Goal: Task Accomplishment & Management: Complete application form

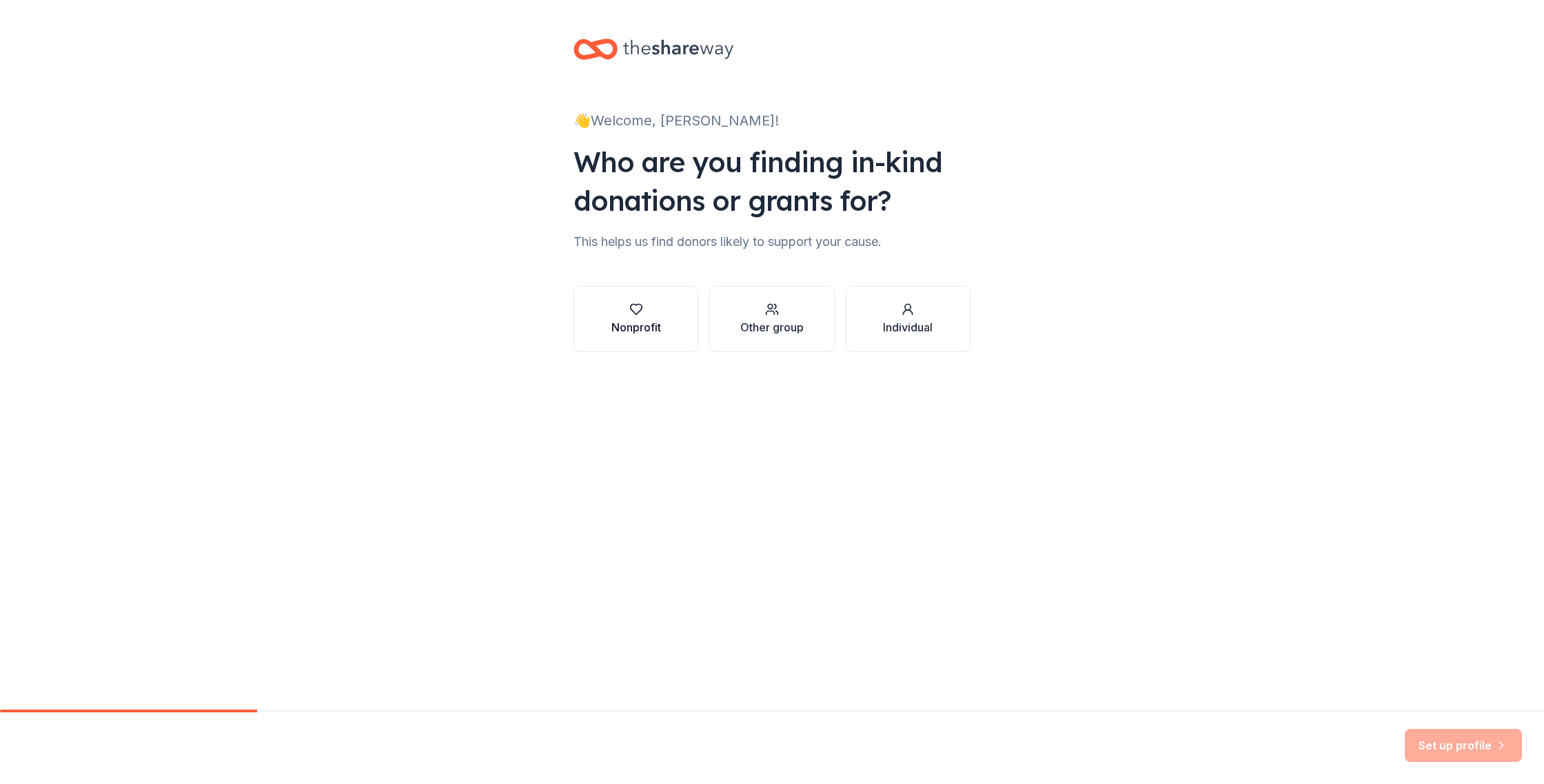
click at [648, 313] on div "button" at bounding box center [636, 309] width 50 height 14
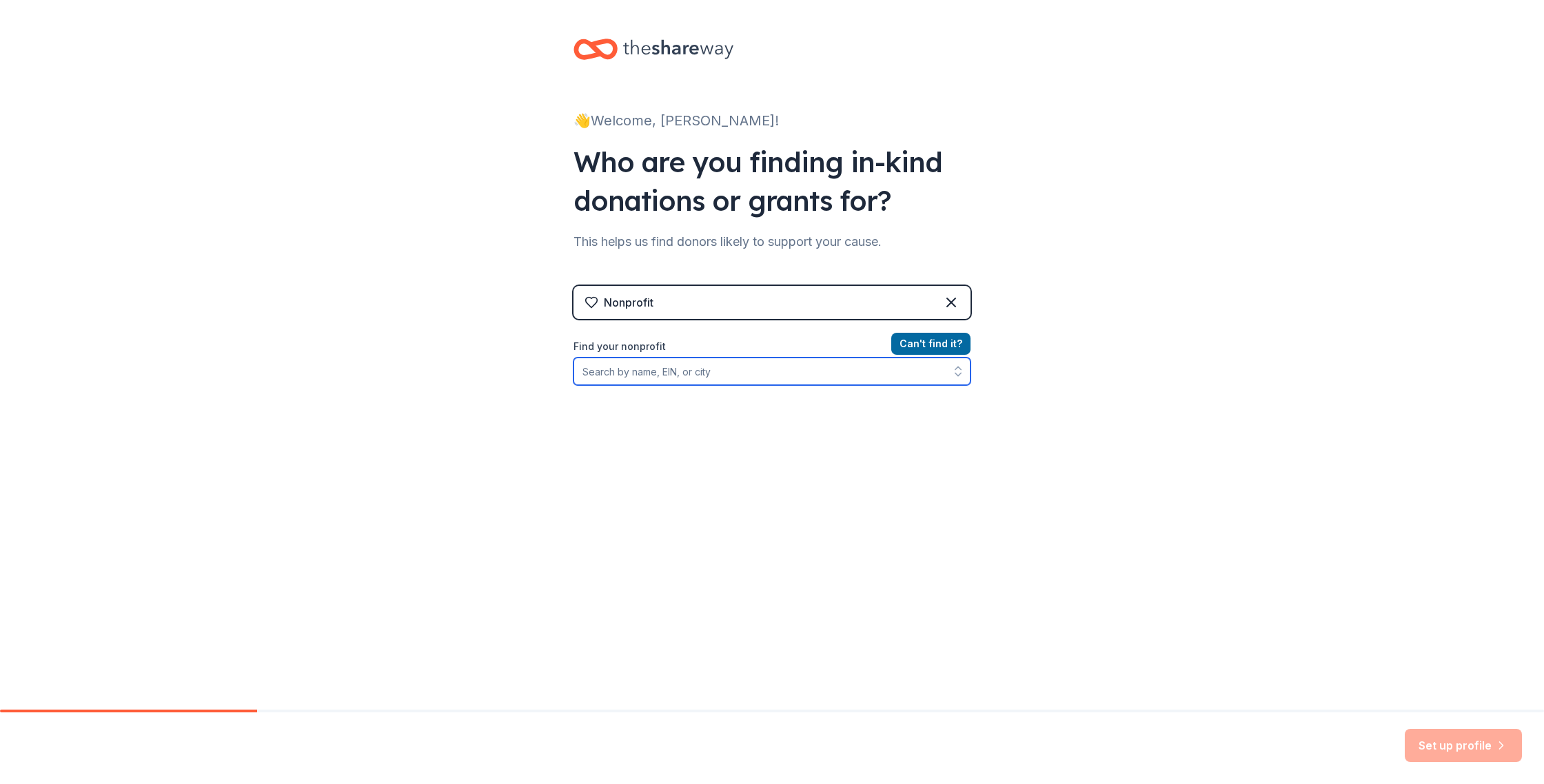
click at [729, 372] on input "Find your nonprofit" at bounding box center [772, 371] width 397 height 27
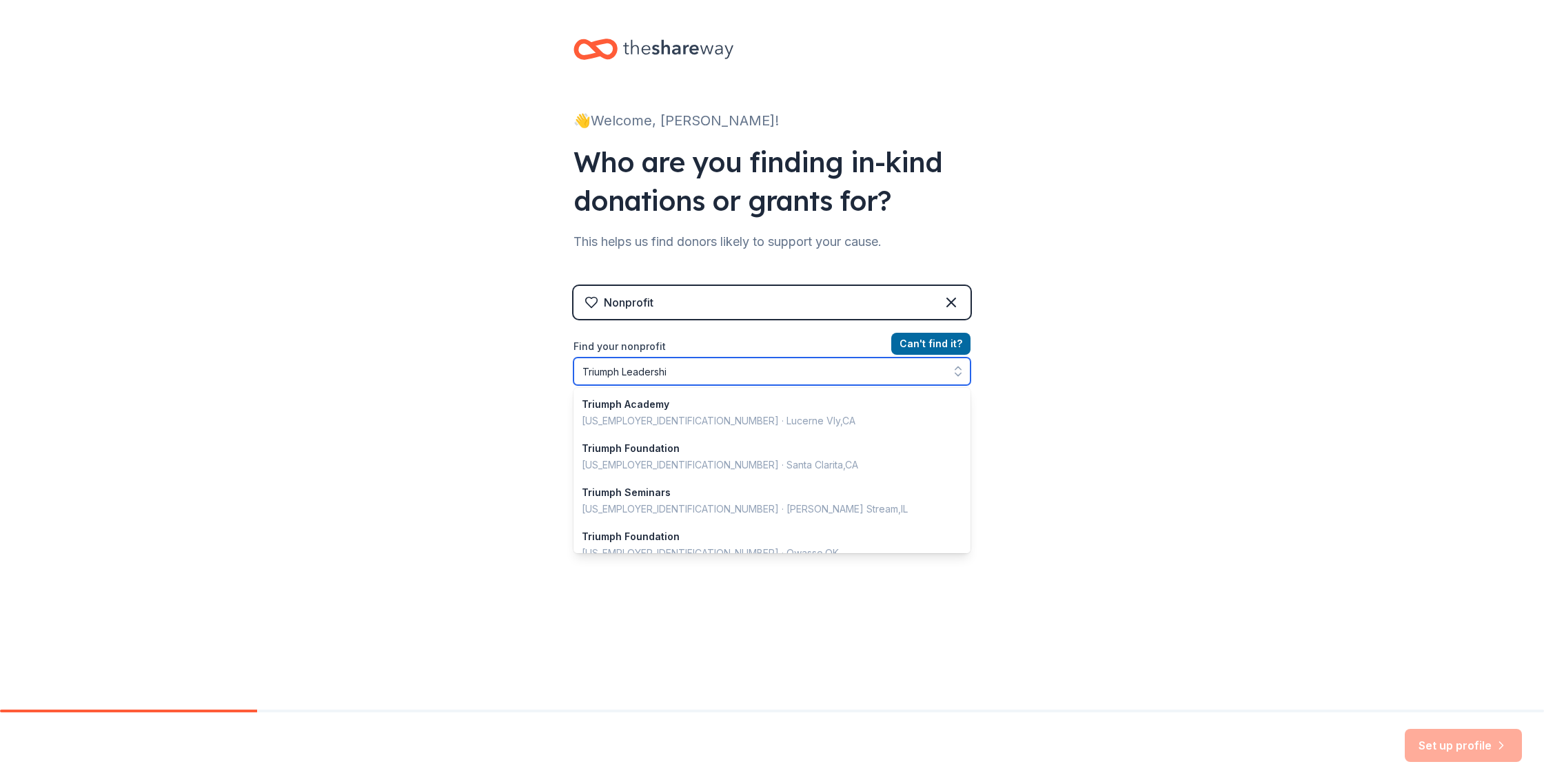
type input "Triumph Leadership"
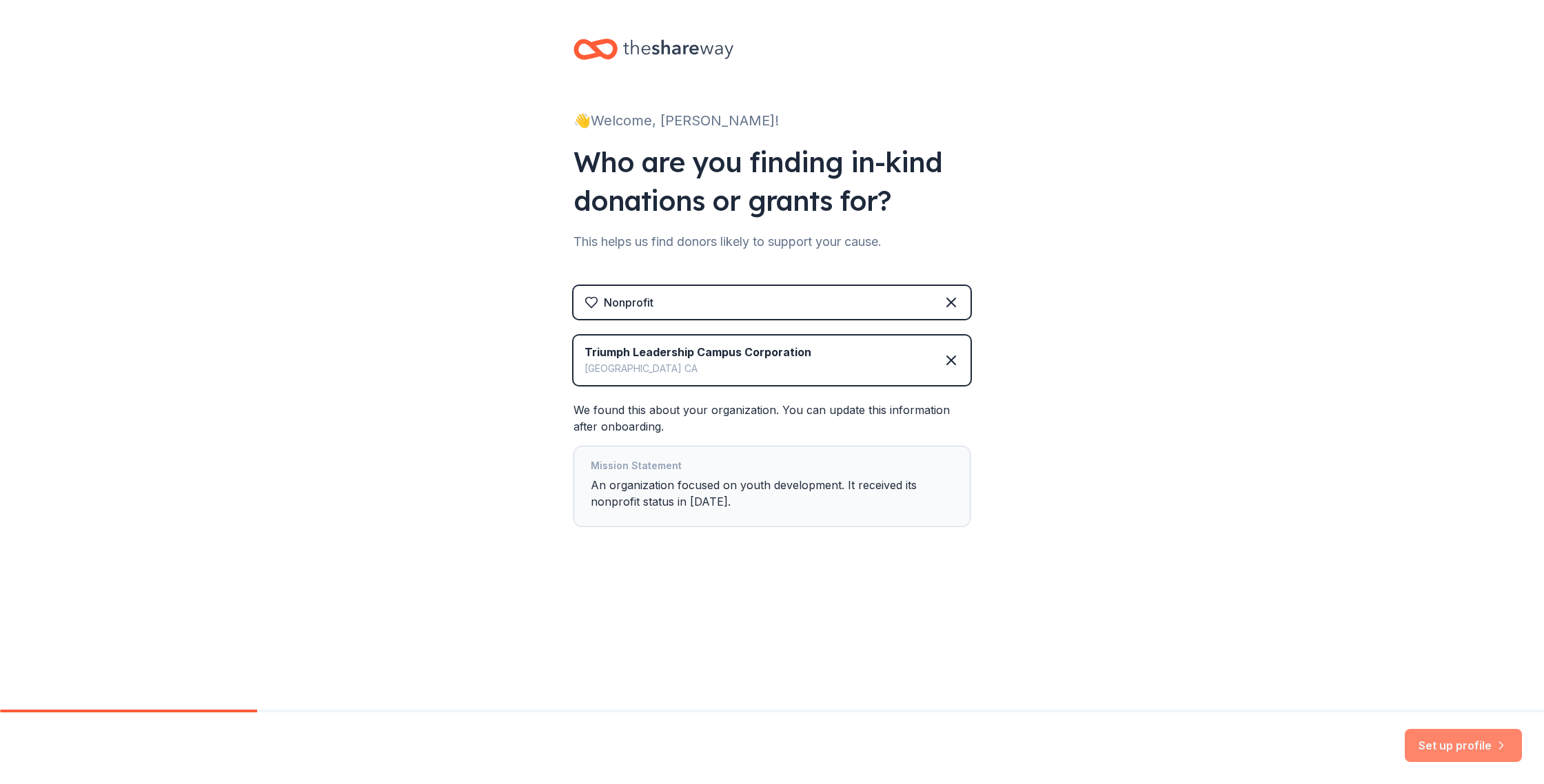
click at [1440, 745] on button "Set up profile" at bounding box center [1463, 745] width 117 height 33
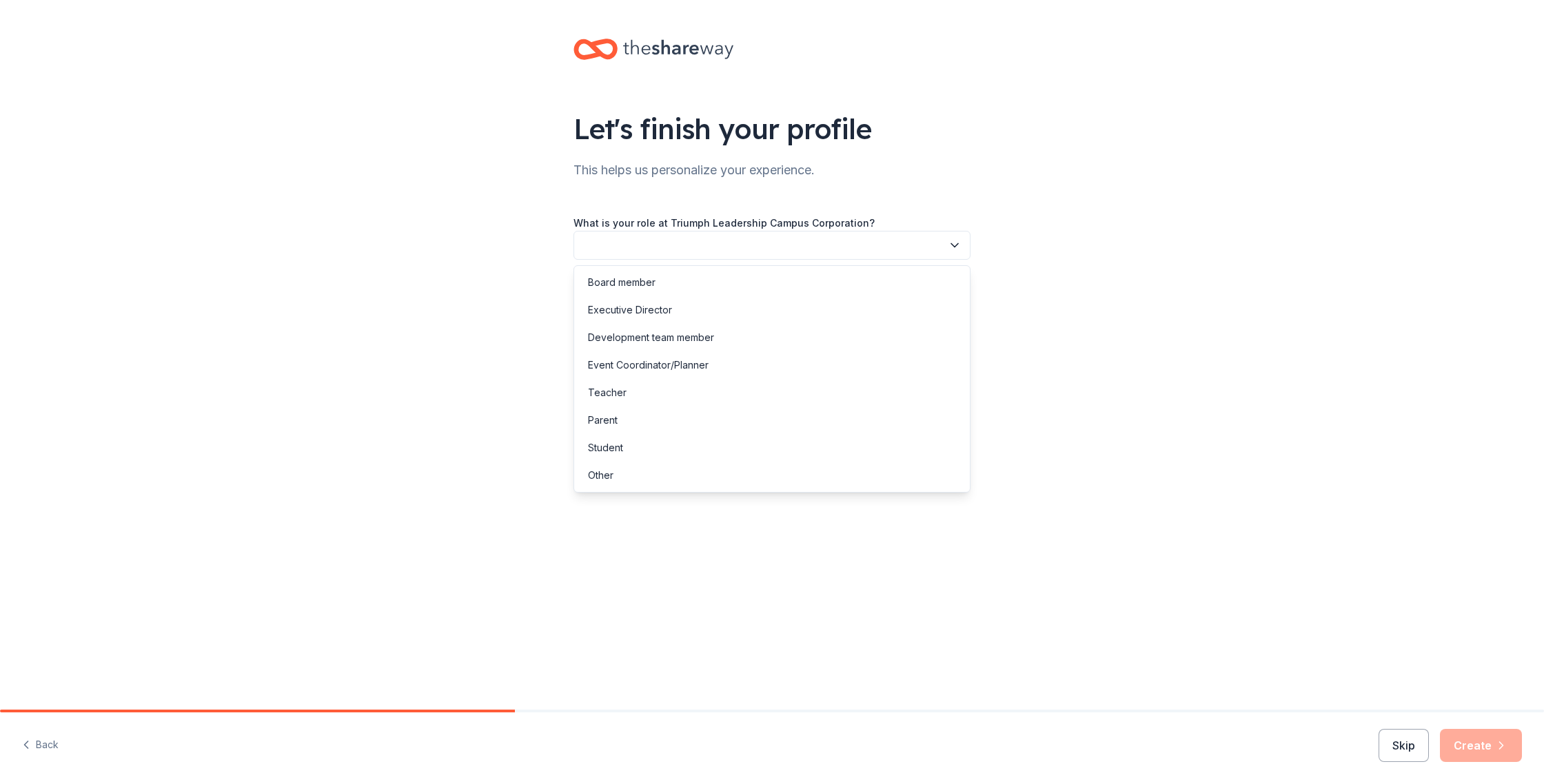
click at [954, 242] on icon "button" at bounding box center [955, 245] width 14 height 14
click at [756, 301] on div "Executive Director" at bounding box center [772, 310] width 390 height 27
click at [901, 307] on button "button" at bounding box center [772, 307] width 397 height 29
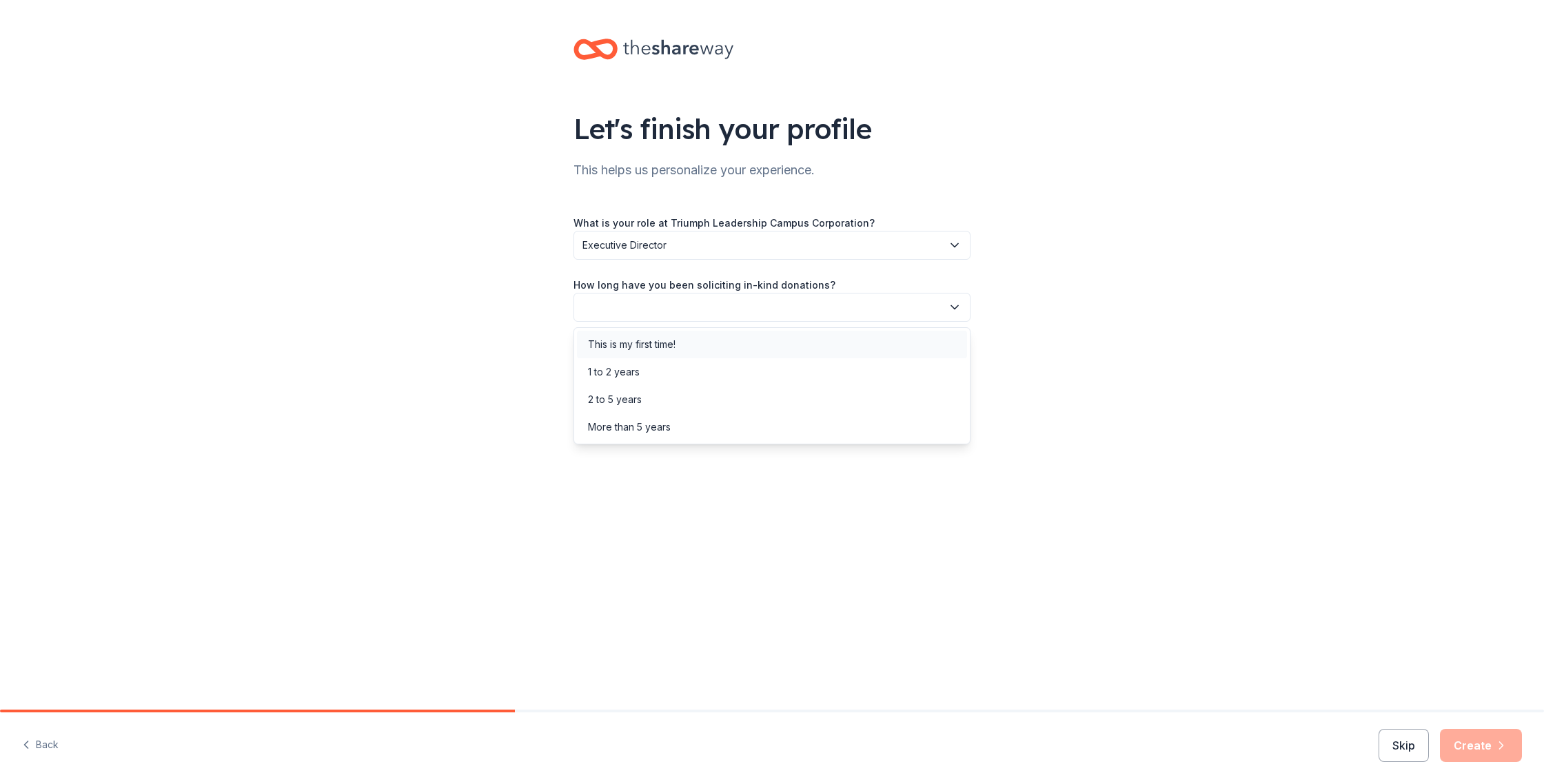
click at [686, 347] on div "This is my first time!" at bounding box center [772, 344] width 390 height 27
click at [951, 367] on icon "button" at bounding box center [955, 369] width 14 height 14
click at [650, 435] on div "Online search" at bounding box center [619, 434] width 63 height 17
click at [1477, 737] on button "Create" at bounding box center [1481, 745] width 82 height 33
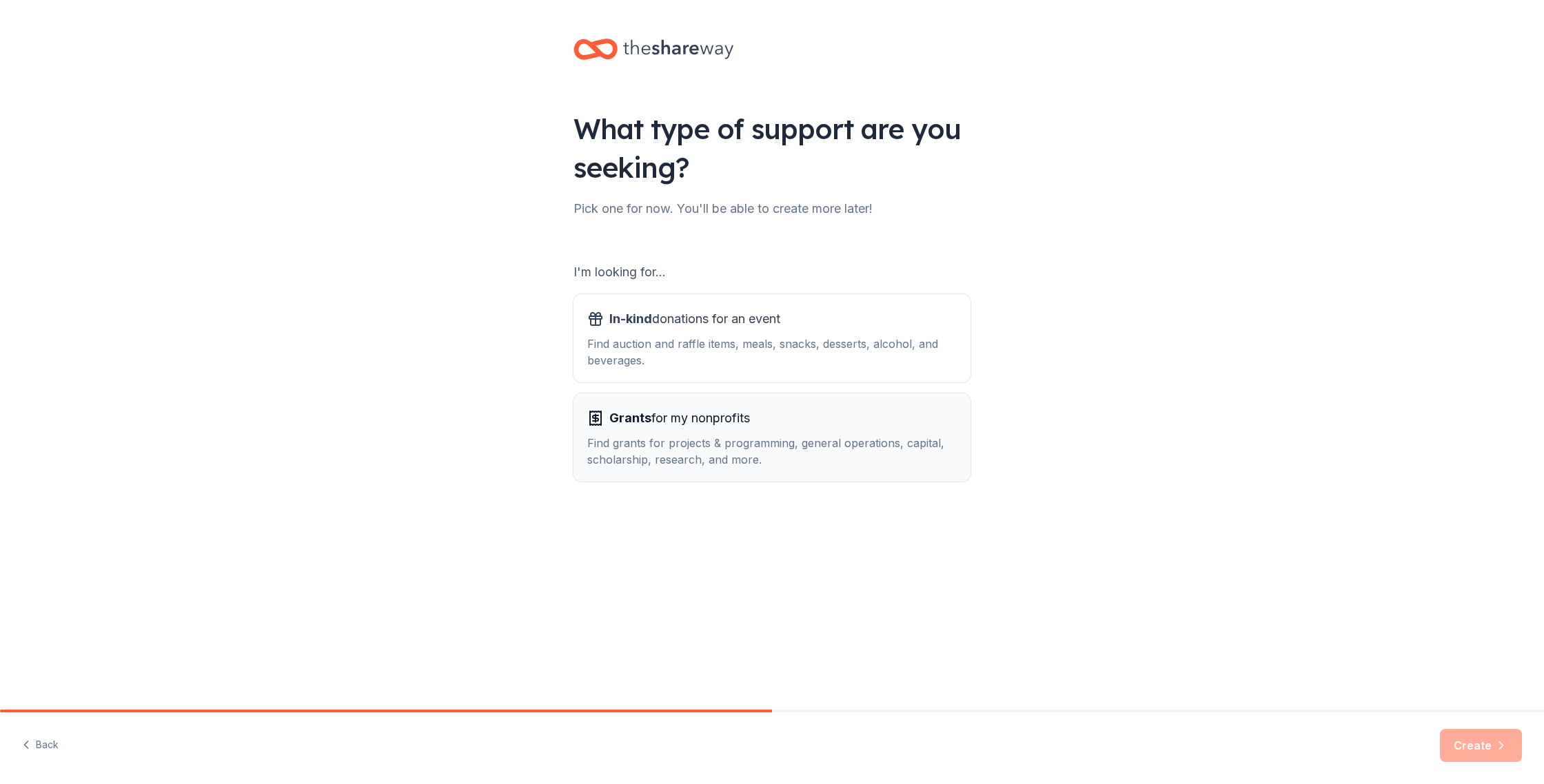
click at [704, 426] on span "Grants for my nonprofits" at bounding box center [679, 418] width 141 height 22
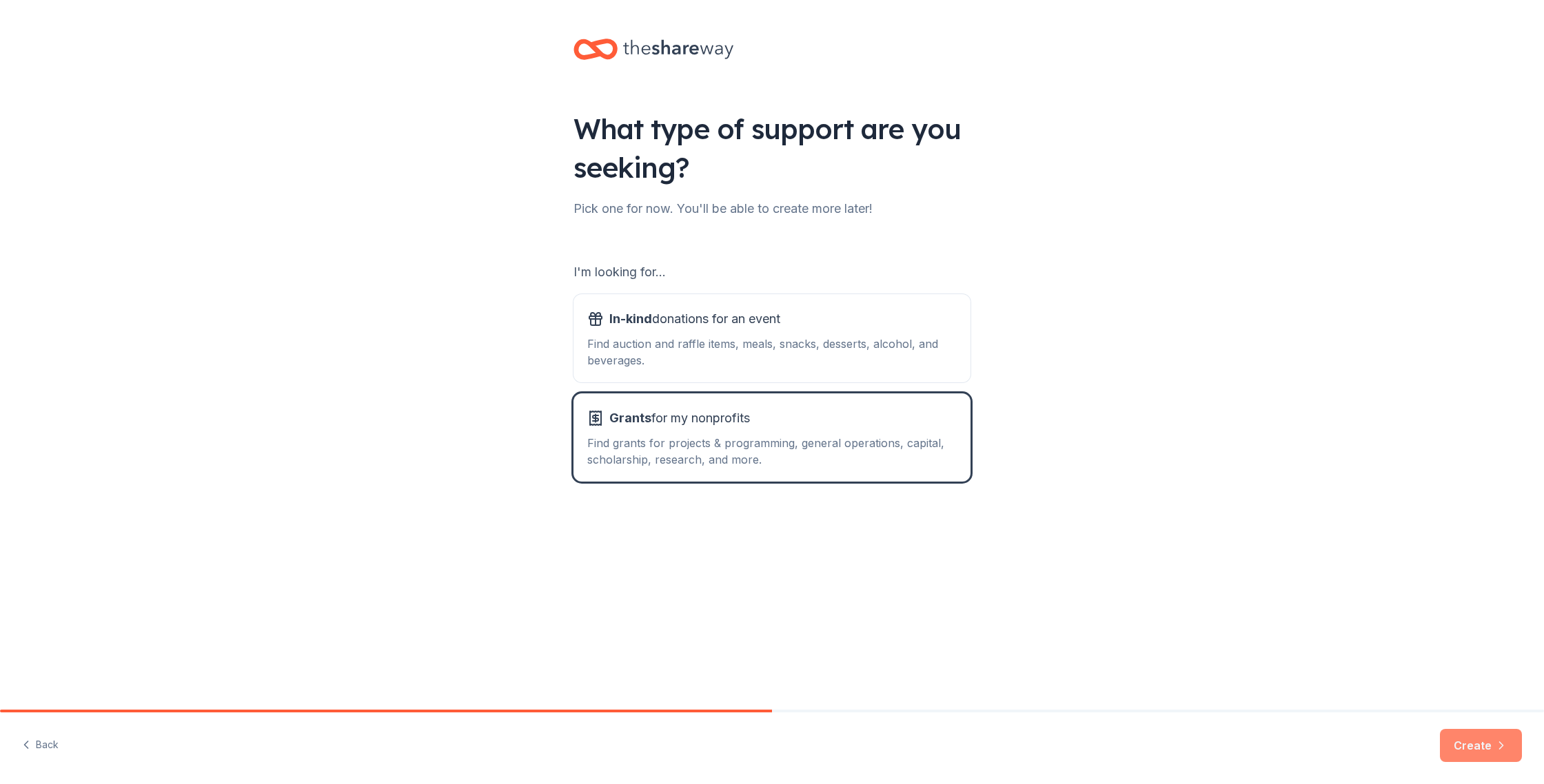
click at [1474, 742] on button "Create" at bounding box center [1481, 745] width 82 height 33
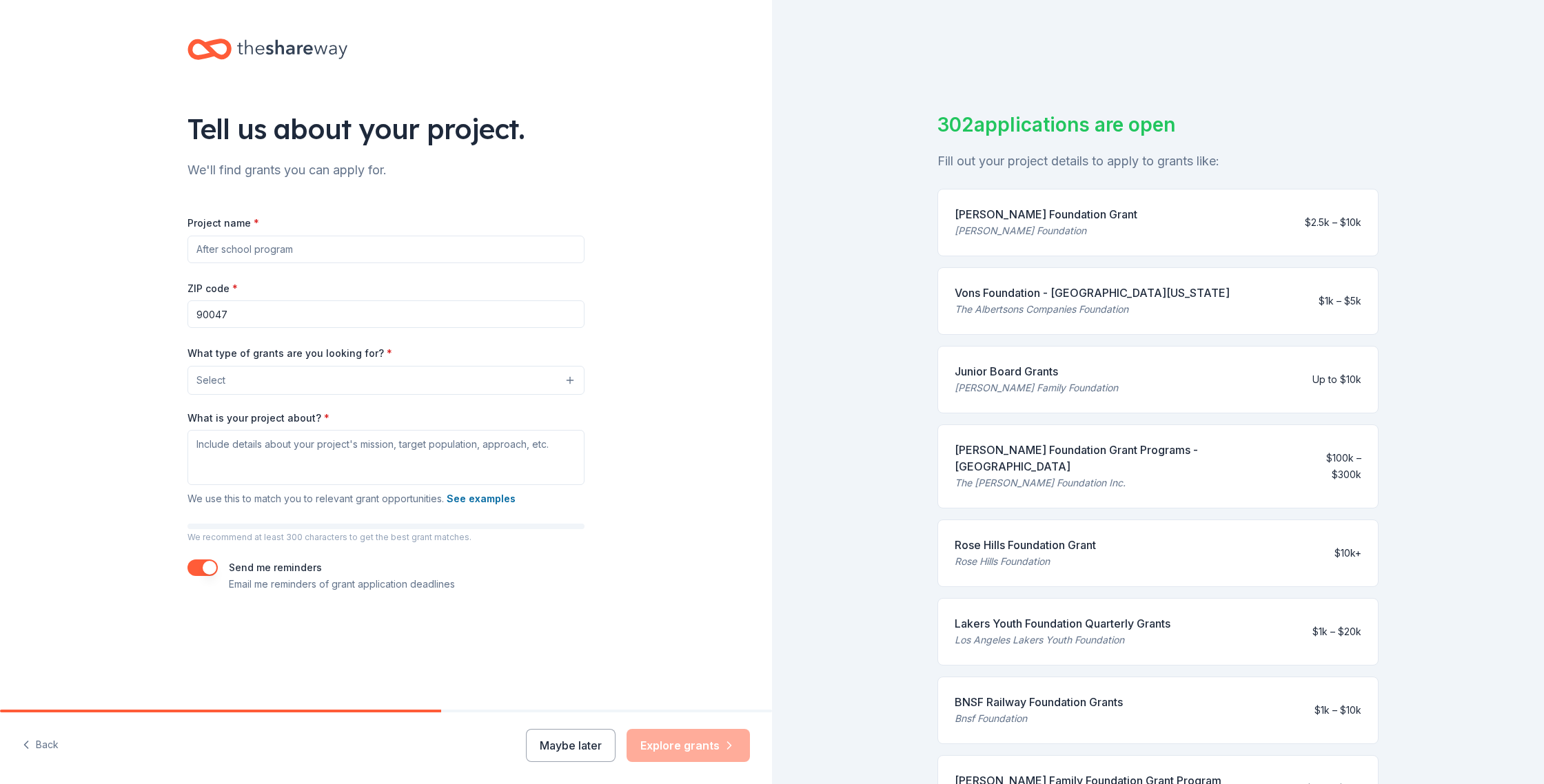
click at [255, 246] on input "Project name *" at bounding box center [385, 249] width 397 height 27
paste input "Manna & Mic Check: Feeding Bodies, Fueling Voices"
type input "Manna & Mic Check: Feeding Bodies, Fueling Voices"
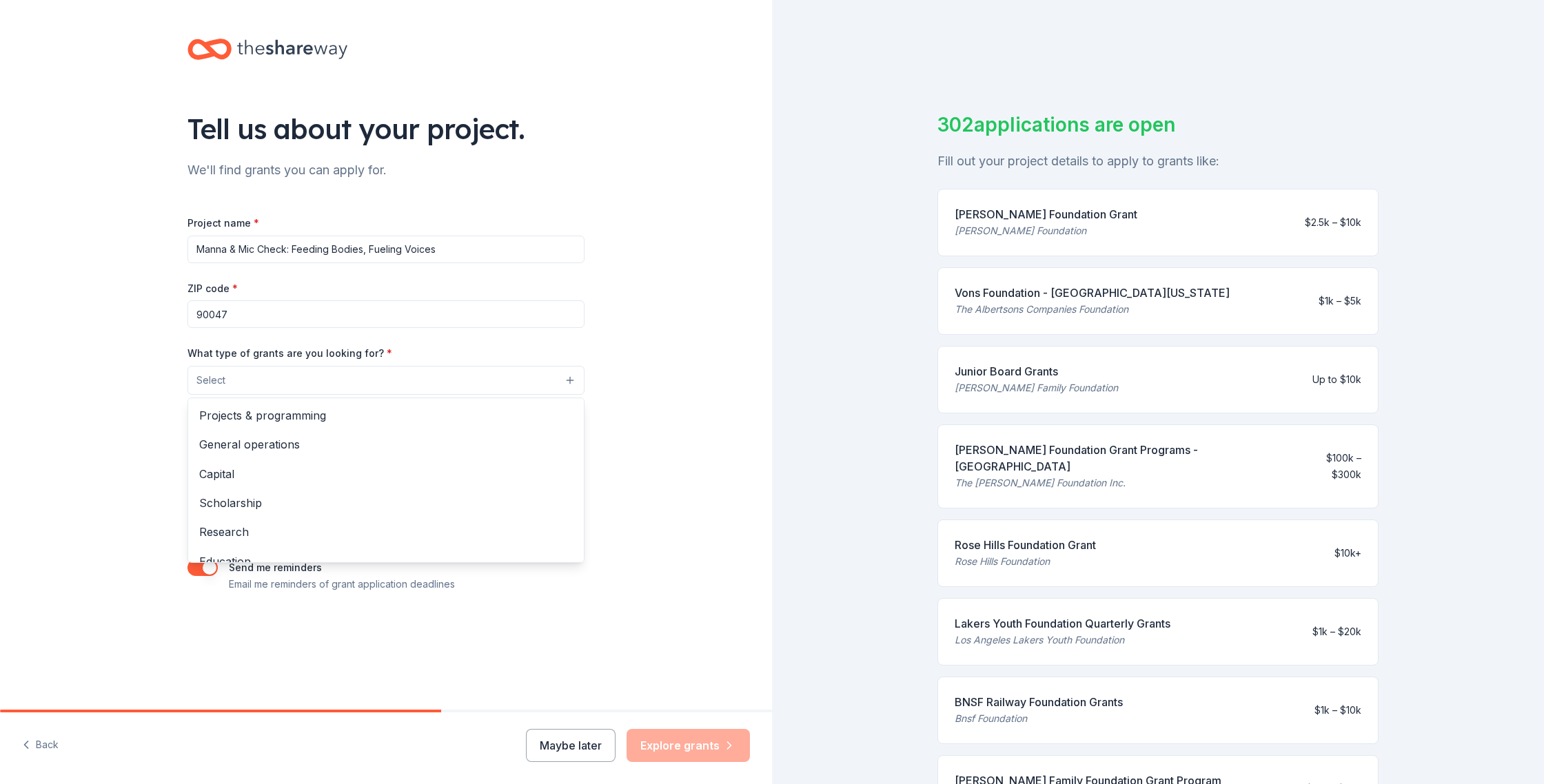
click at [568, 378] on button "Select" at bounding box center [385, 380] width 397 height 29
click at [277, 416] on span "Projects & programming" at bounding box center [386, 415] width 373 height 18
click at [651, 394] on div "Tell us about your project. We'll find grants you can apply for. Project name *…" at bounding box center [385, 330] width 772 height 660
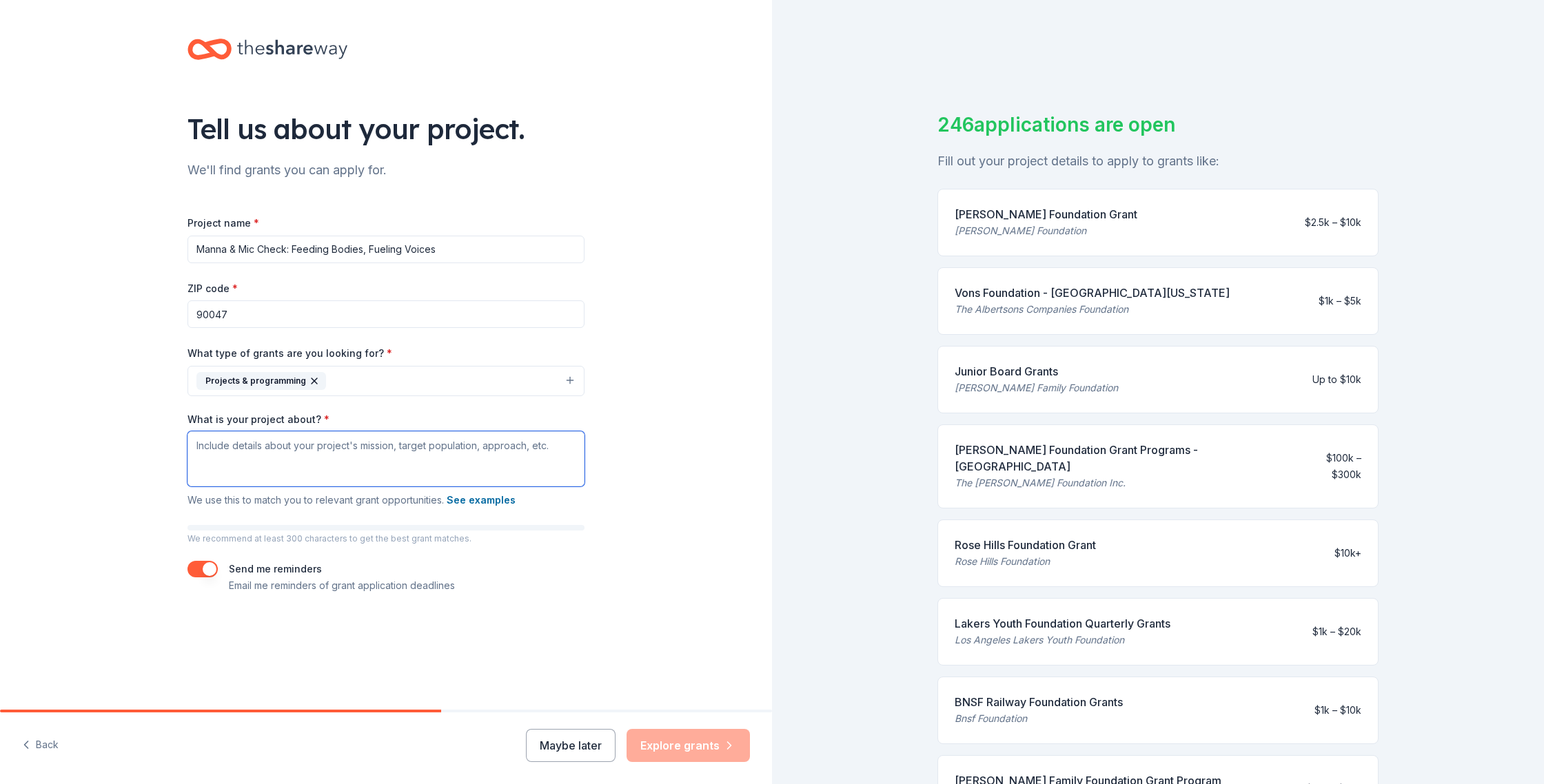
click at [223, 443] on textarea "What is your project about? *" at bounding box center [385, 458] width 397 height 55
paste textarea "Weekly “SoulFeast” Pop-Up Markets will address food insecurity by distributing …"
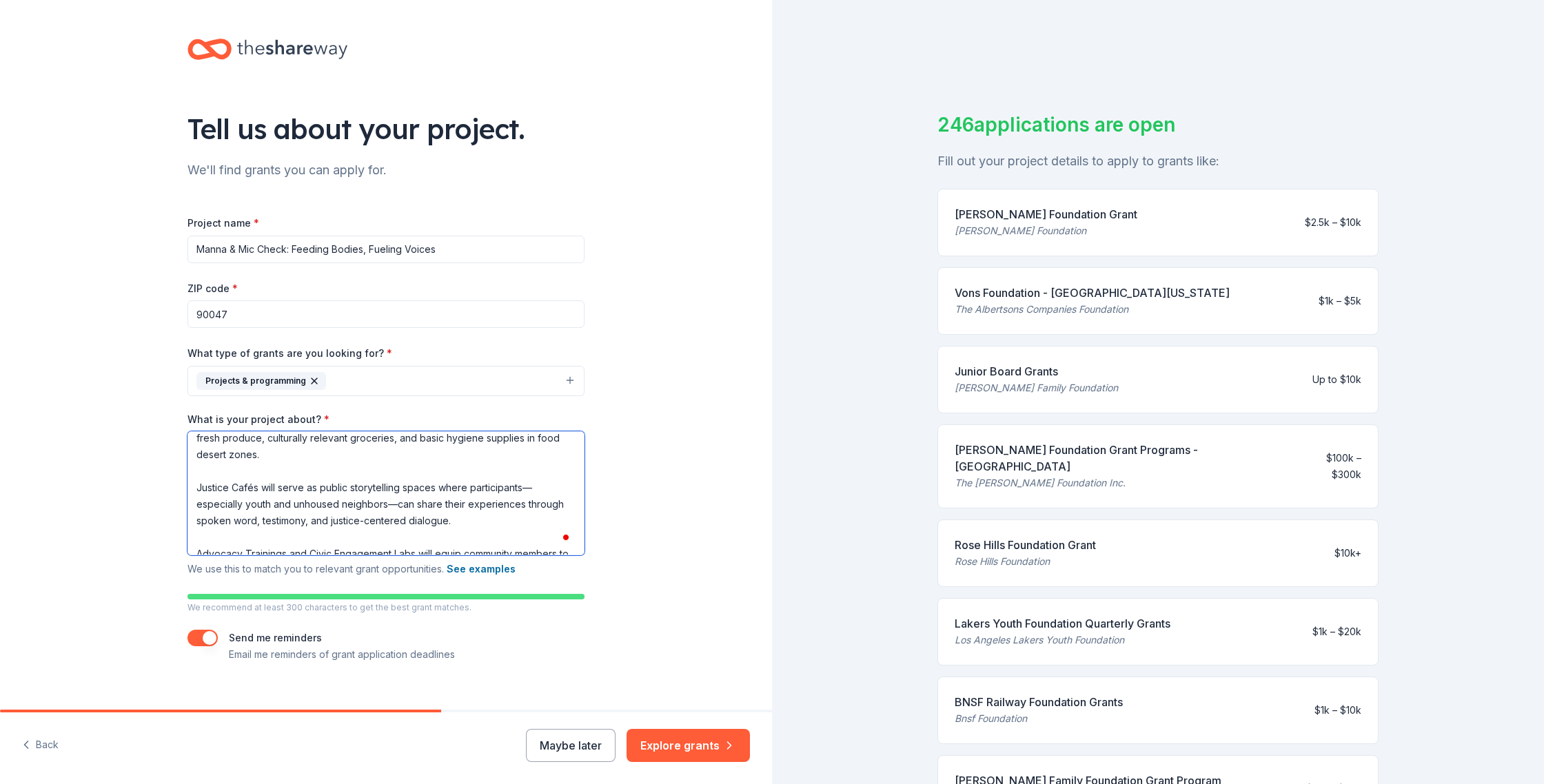
scroll to position [42, 0]
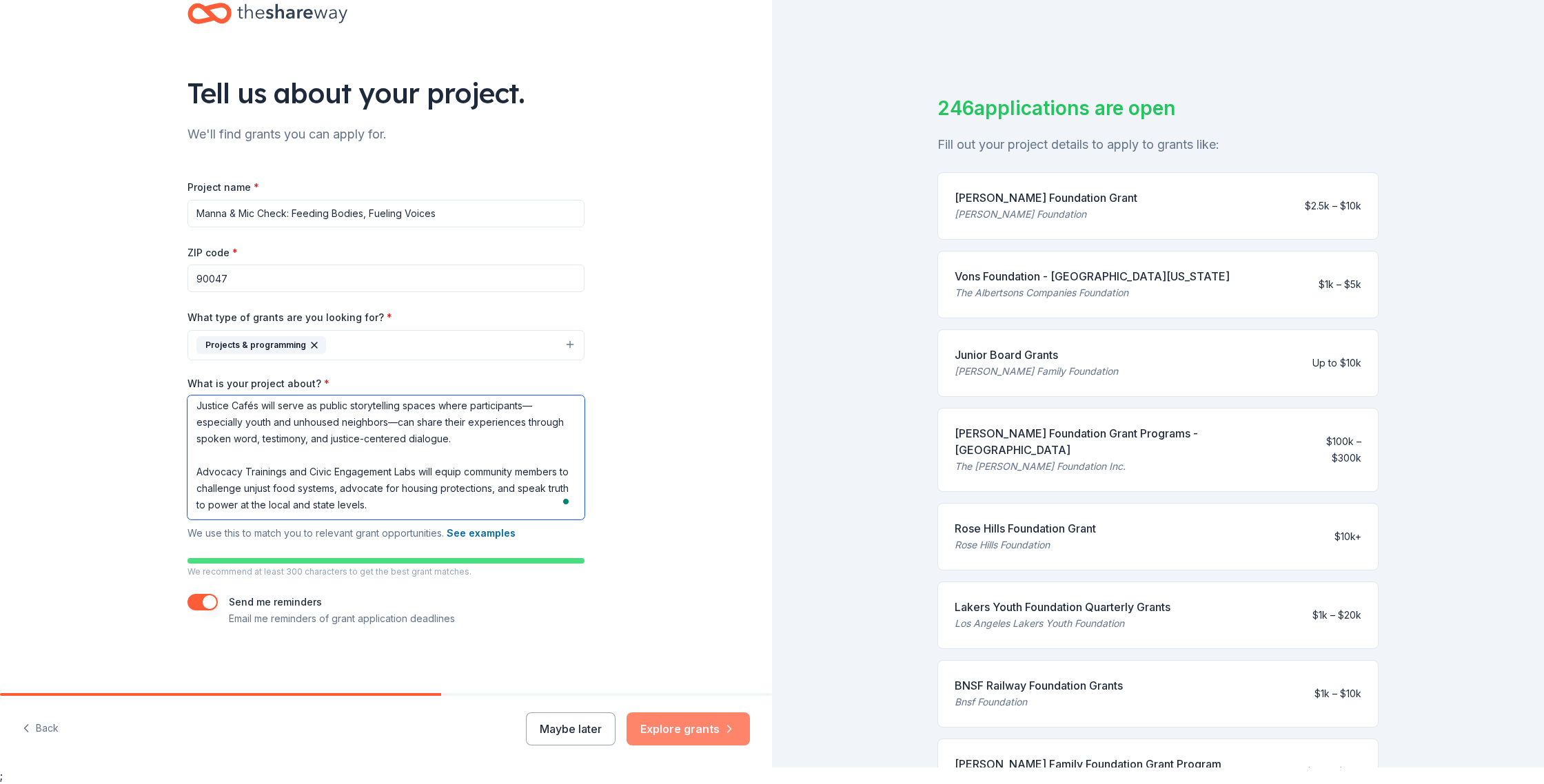
type textarea "Weekly “SoulFeast” Pop-Up Markets will address food insecurity by distributing …"
click at [692, 729] on button "Explore grants" at bounding box center [688, 729] width 123 height 33
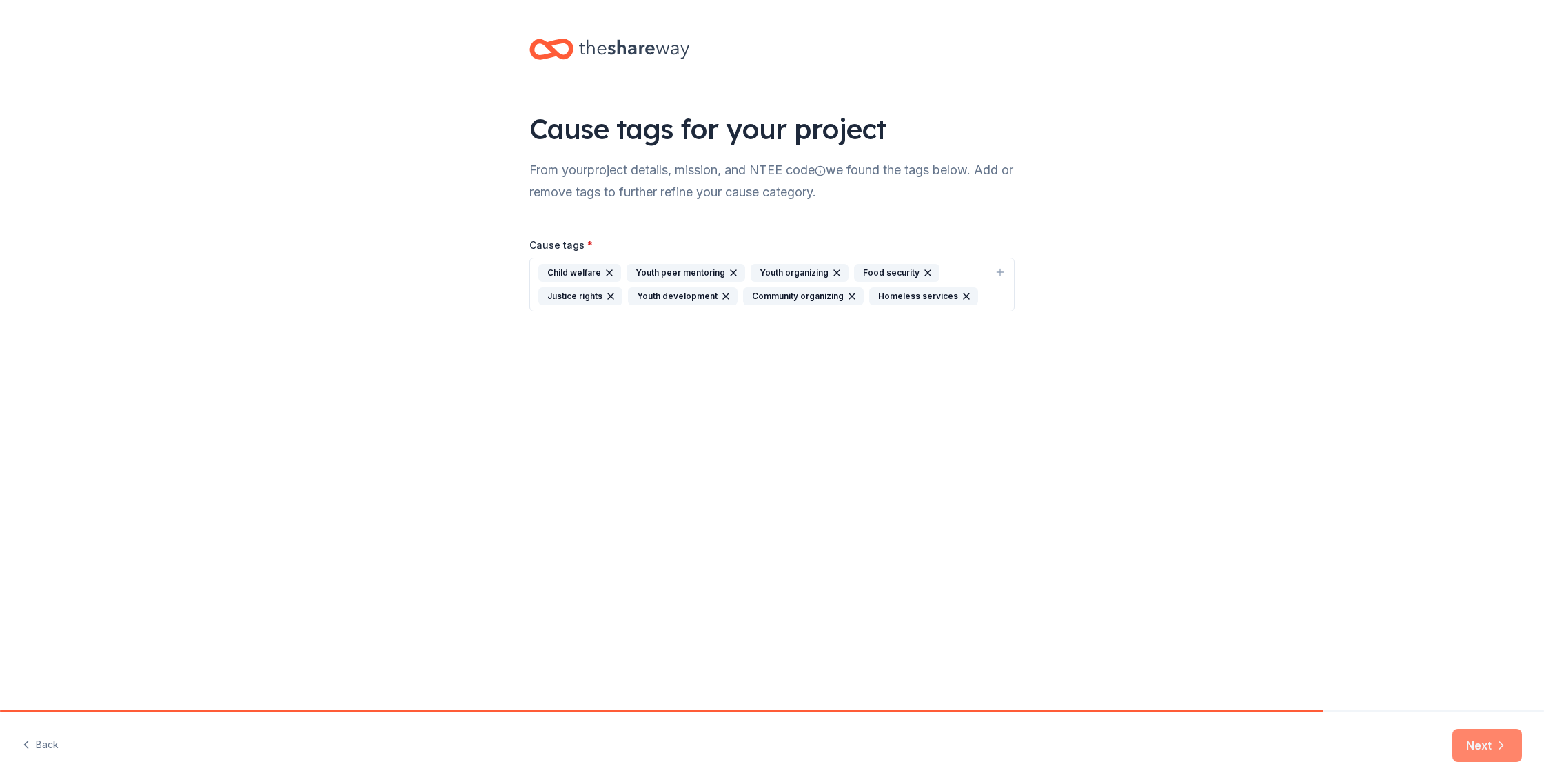
click at [1475, 742] on button "Next" at bounding box center [1487, 745] width 70 height 33
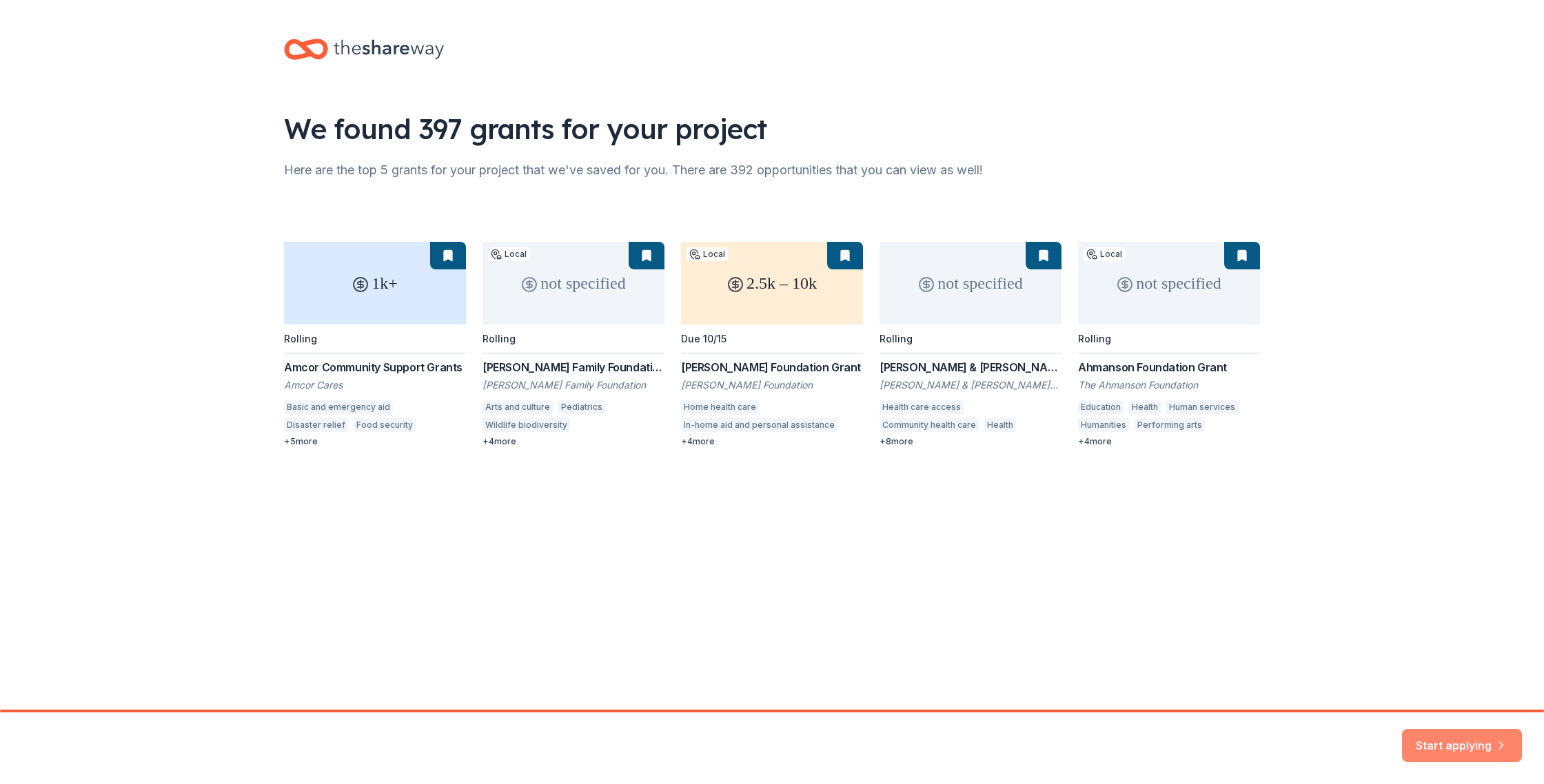
click at [1460, 741] on button "Start applying" at bounding box center [1462, 737] width 120 height 33
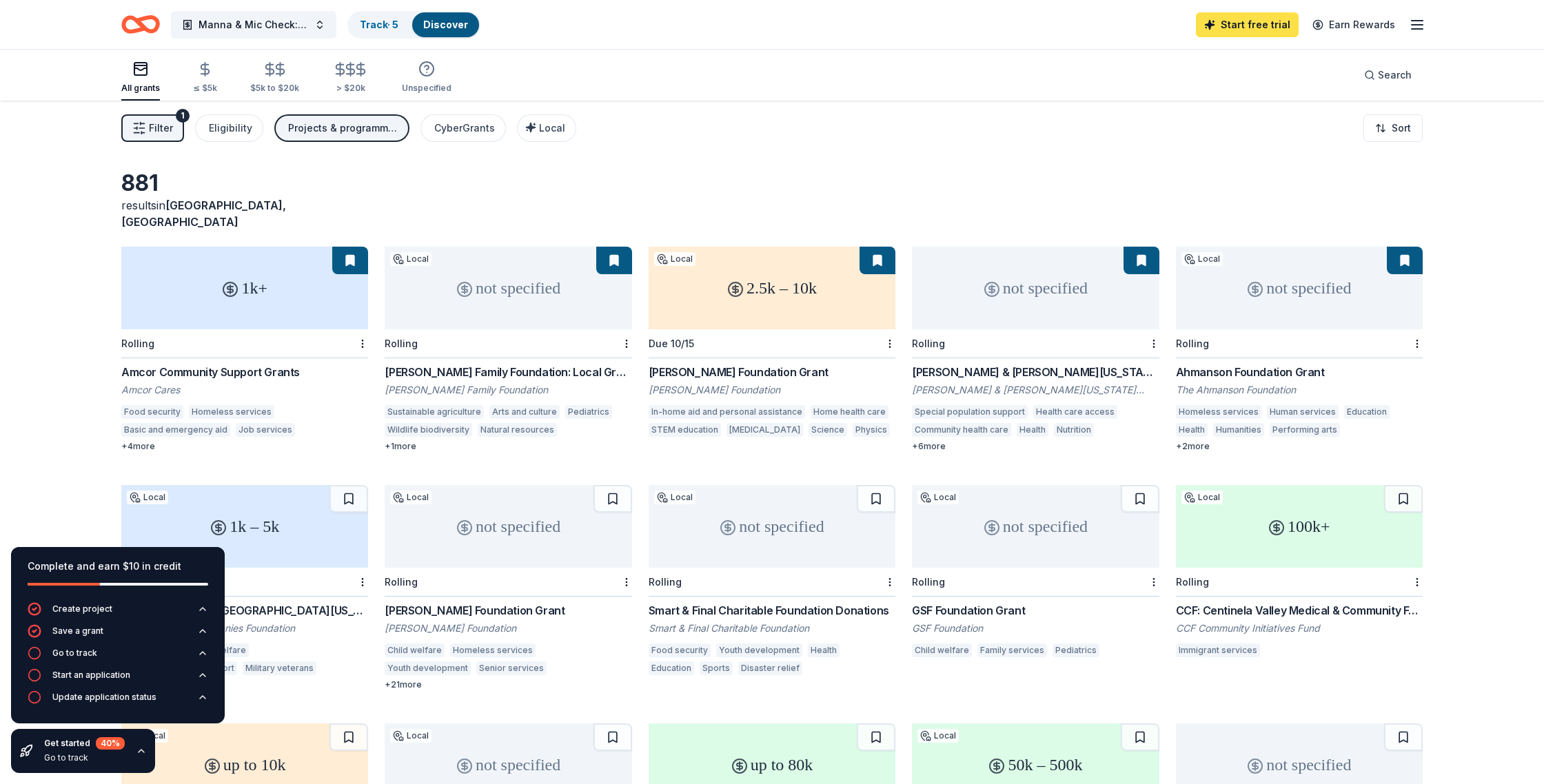
click at [1241, 23] on link "Start free trial" at bounding box center [1247, 24] width 103 height 25
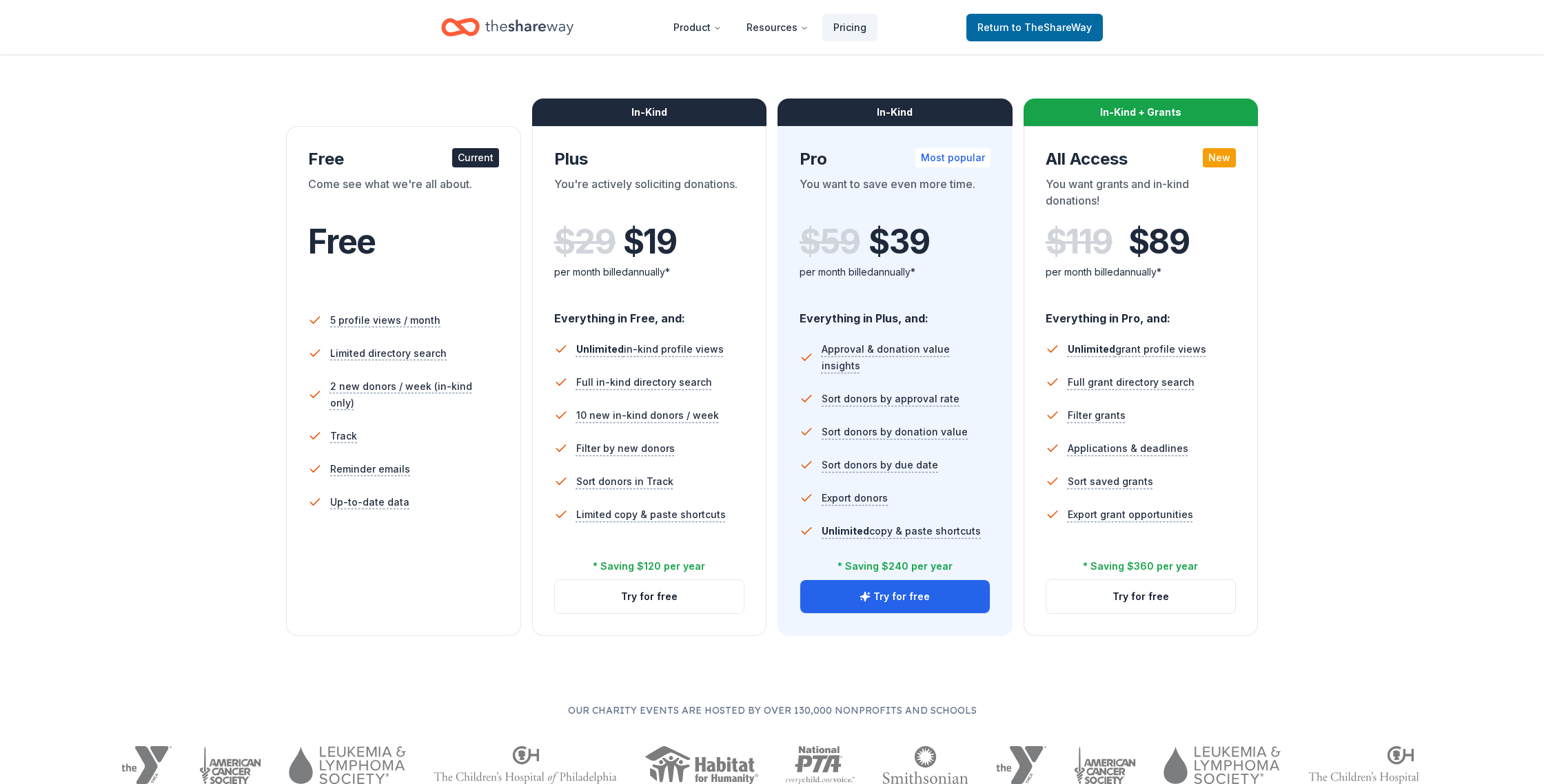
scroll to position [171, 0]
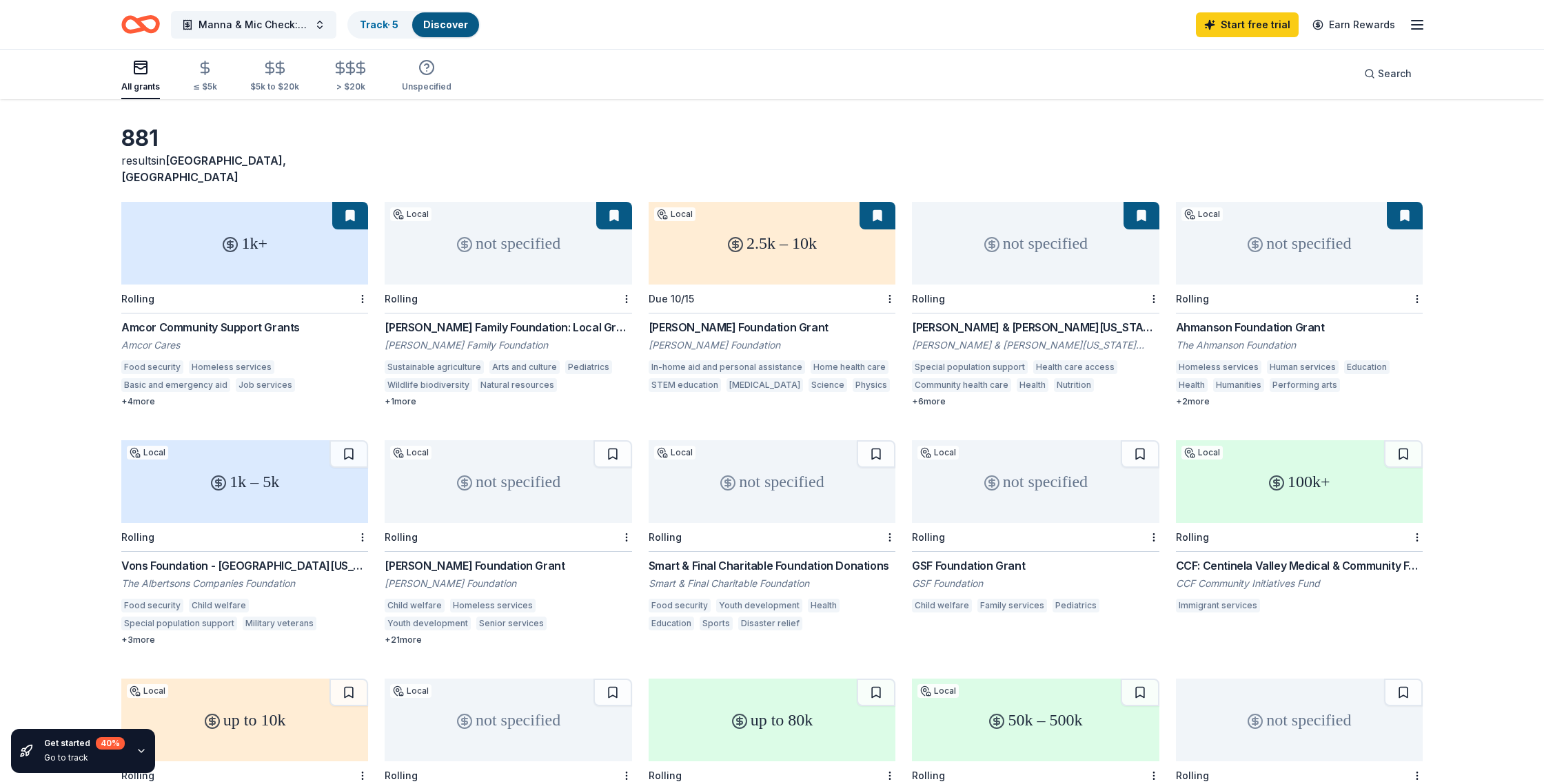
scroll to position [56, 0]
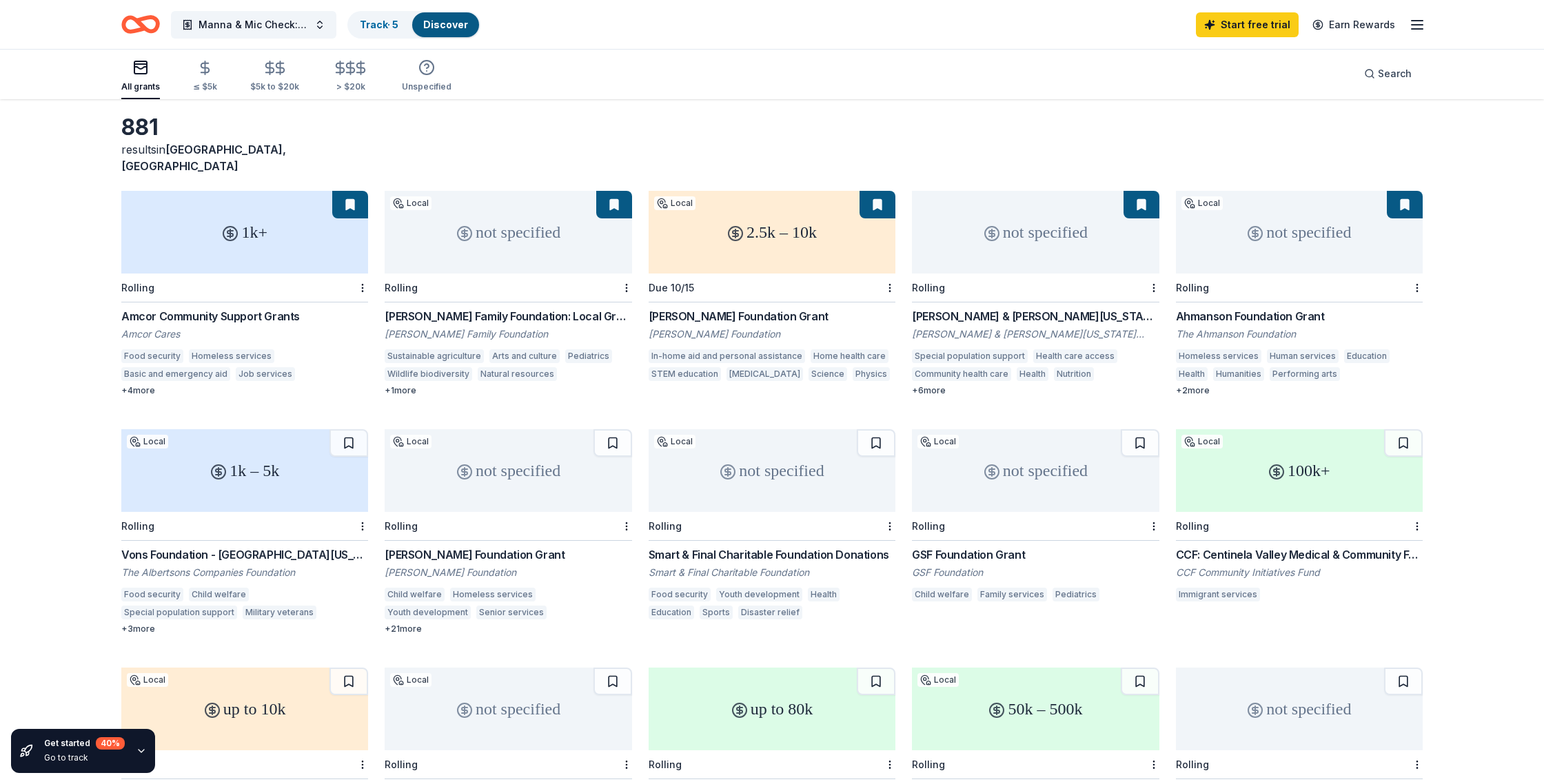
click at [295, 273] on div "Rolling" at bounding box center [245, 288] width 246 height 29
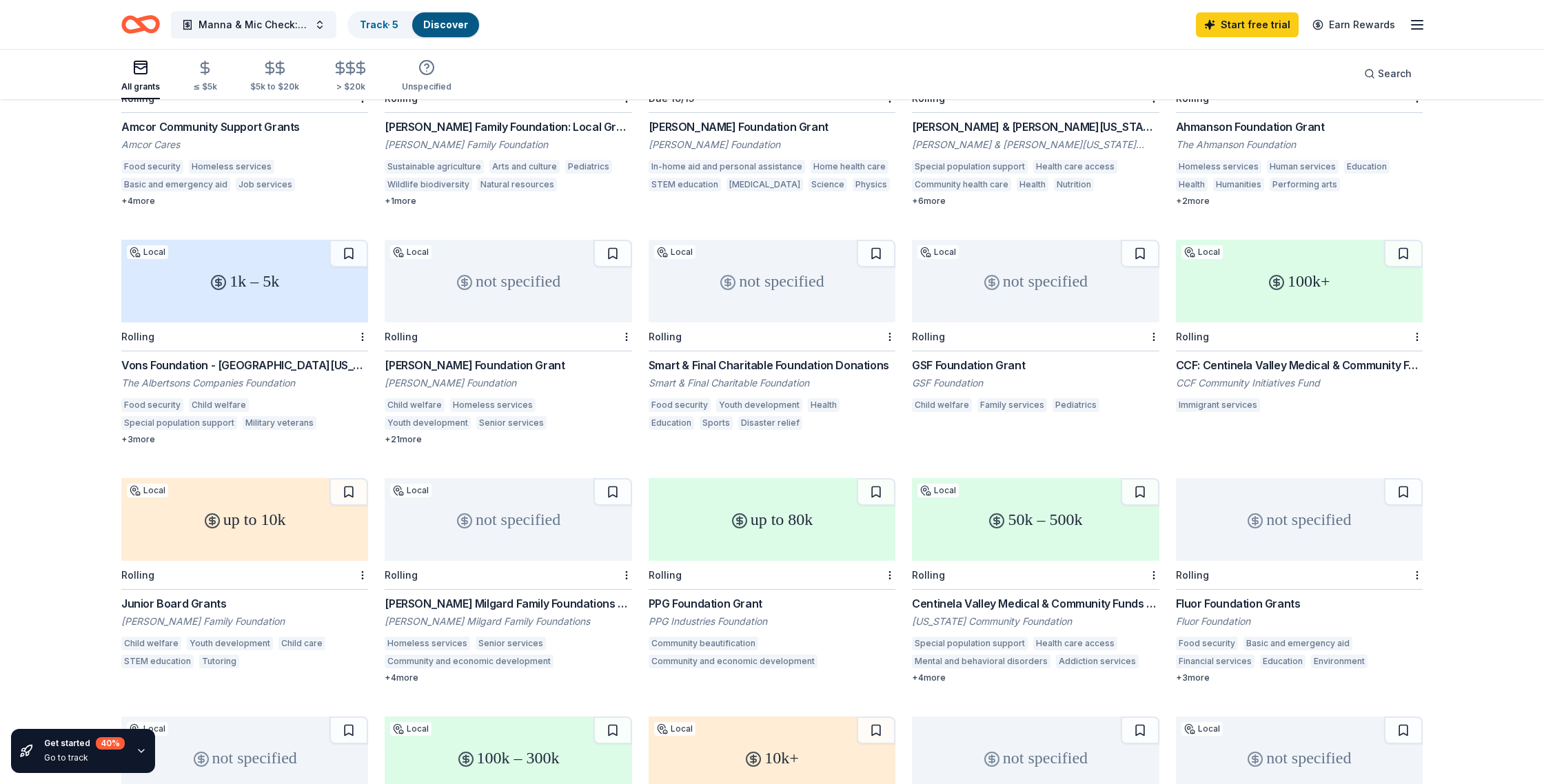
scroll to position [246, 0]
click at [1332, 356] on div "CCF: Centinela Valley Medical & Community Funds – Integration, Collaboration, A…" at bounding box center [1299, 364] width 246 height 17
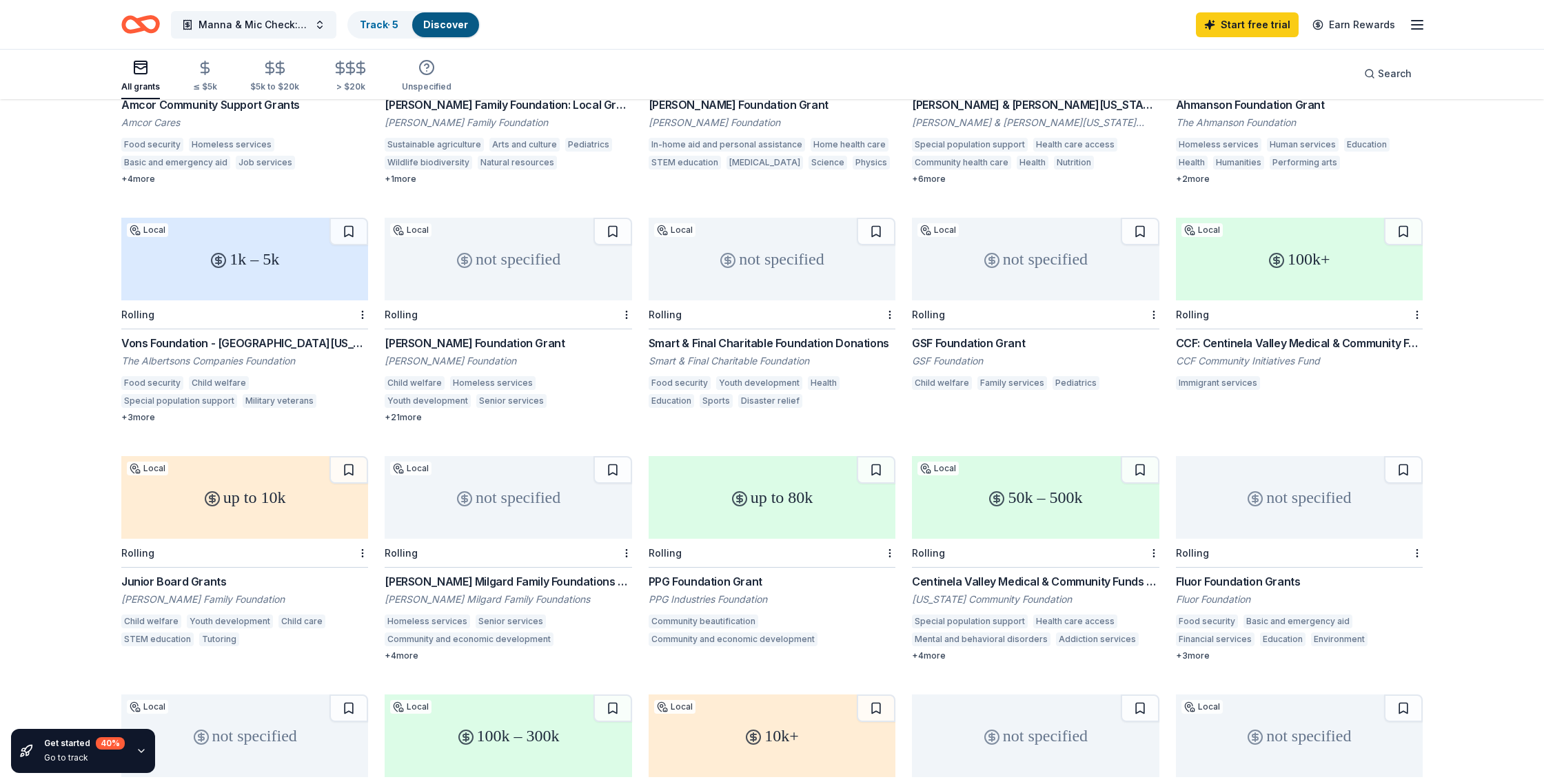
scroll to position [270, 0]
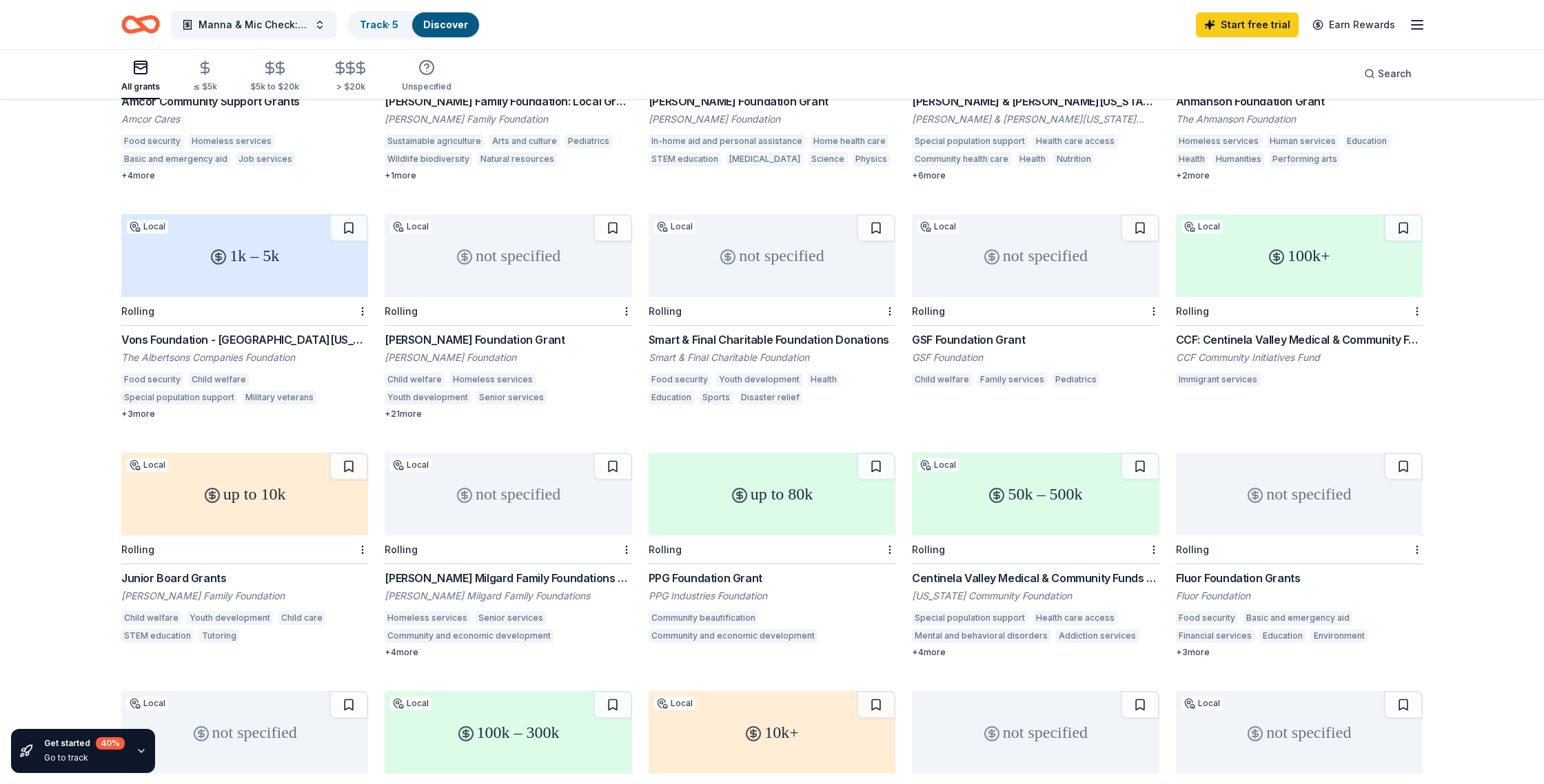
click at [1044, 486] on div "50k – 500k" at bounding box center [1035, 493] width 246 height 82
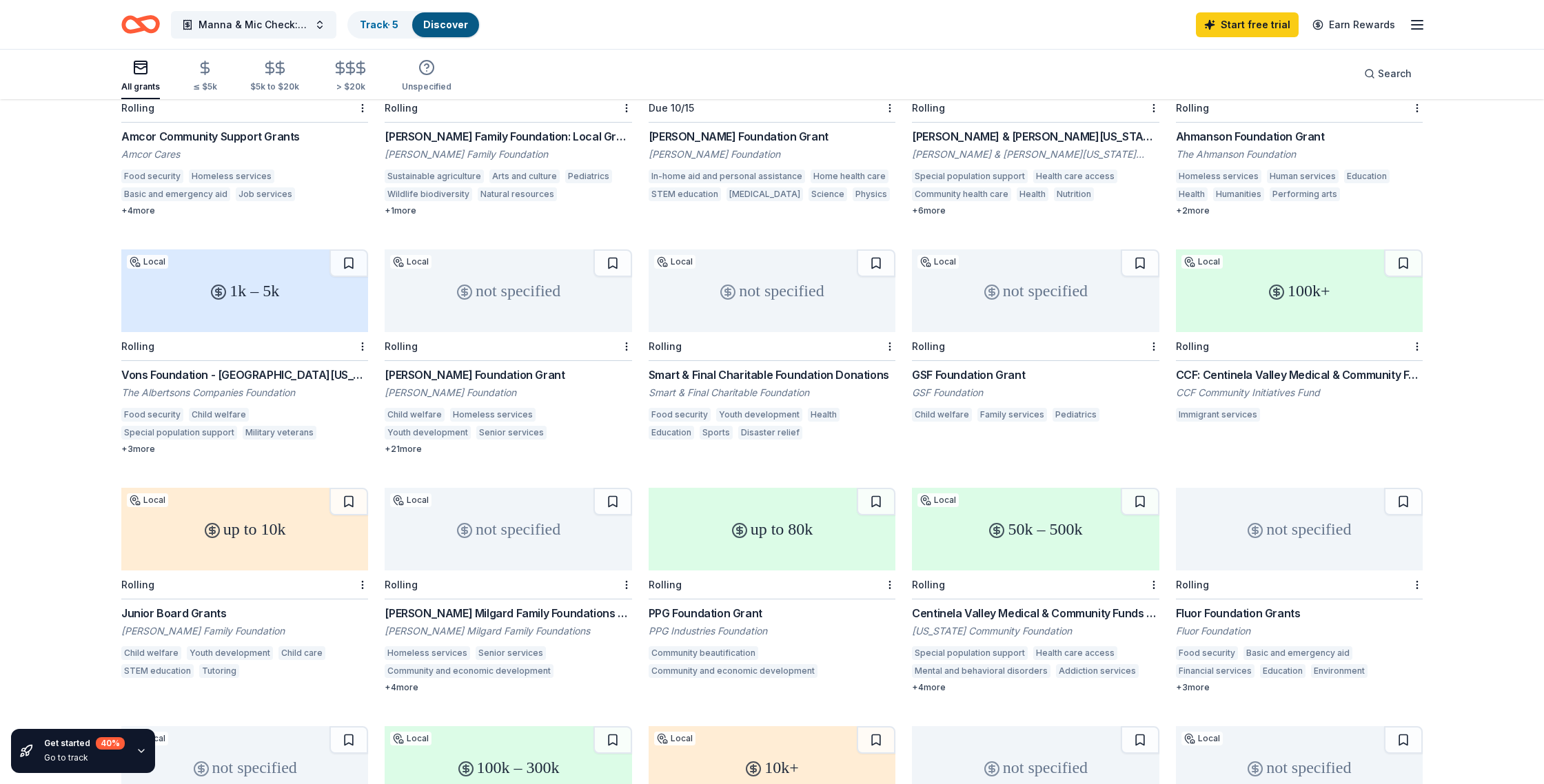
scroll to position [240, 0]
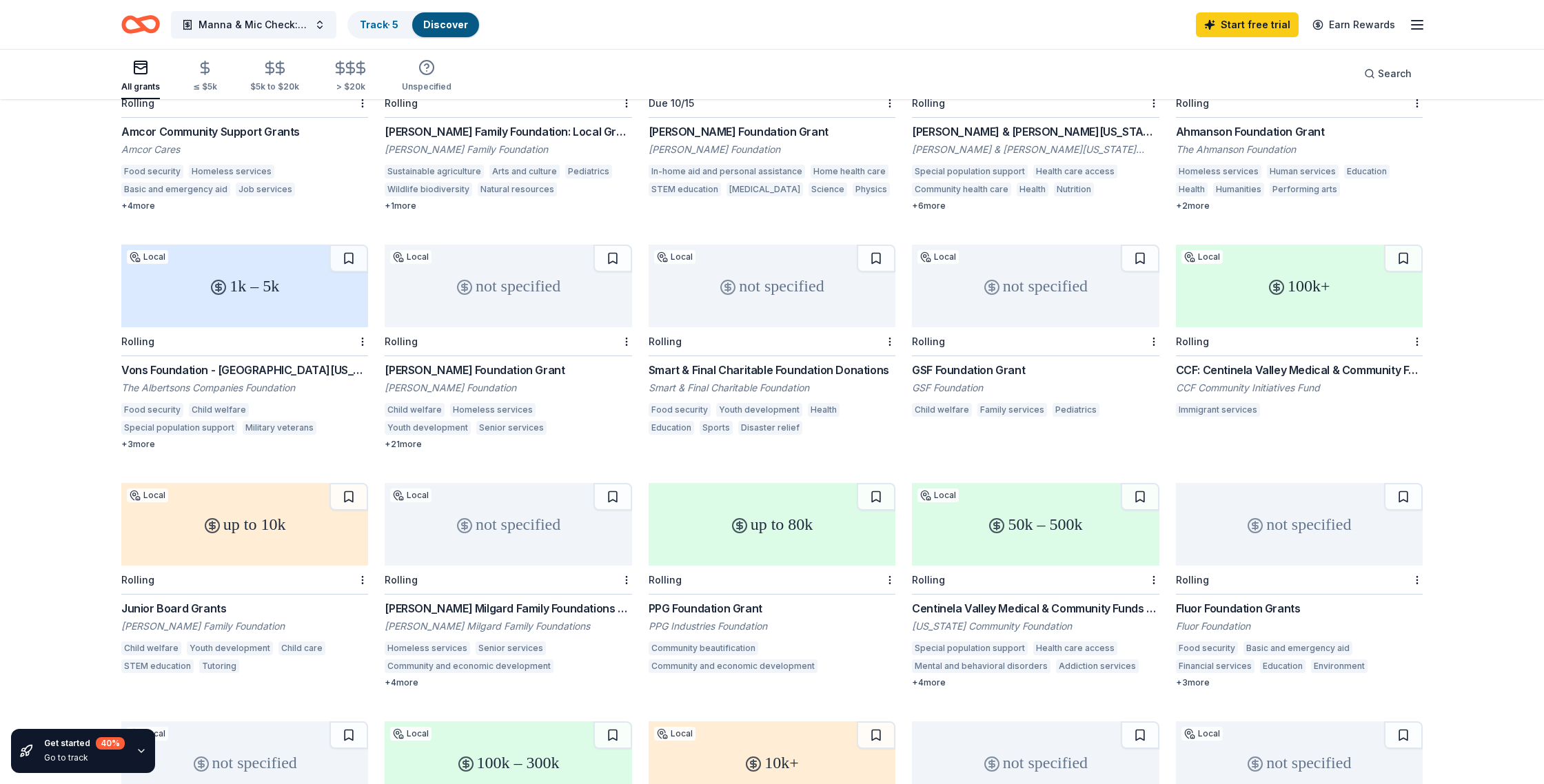
click at [316, 291] on div "1k – 5k" at bounding box center [245, 286] width 246 height 82
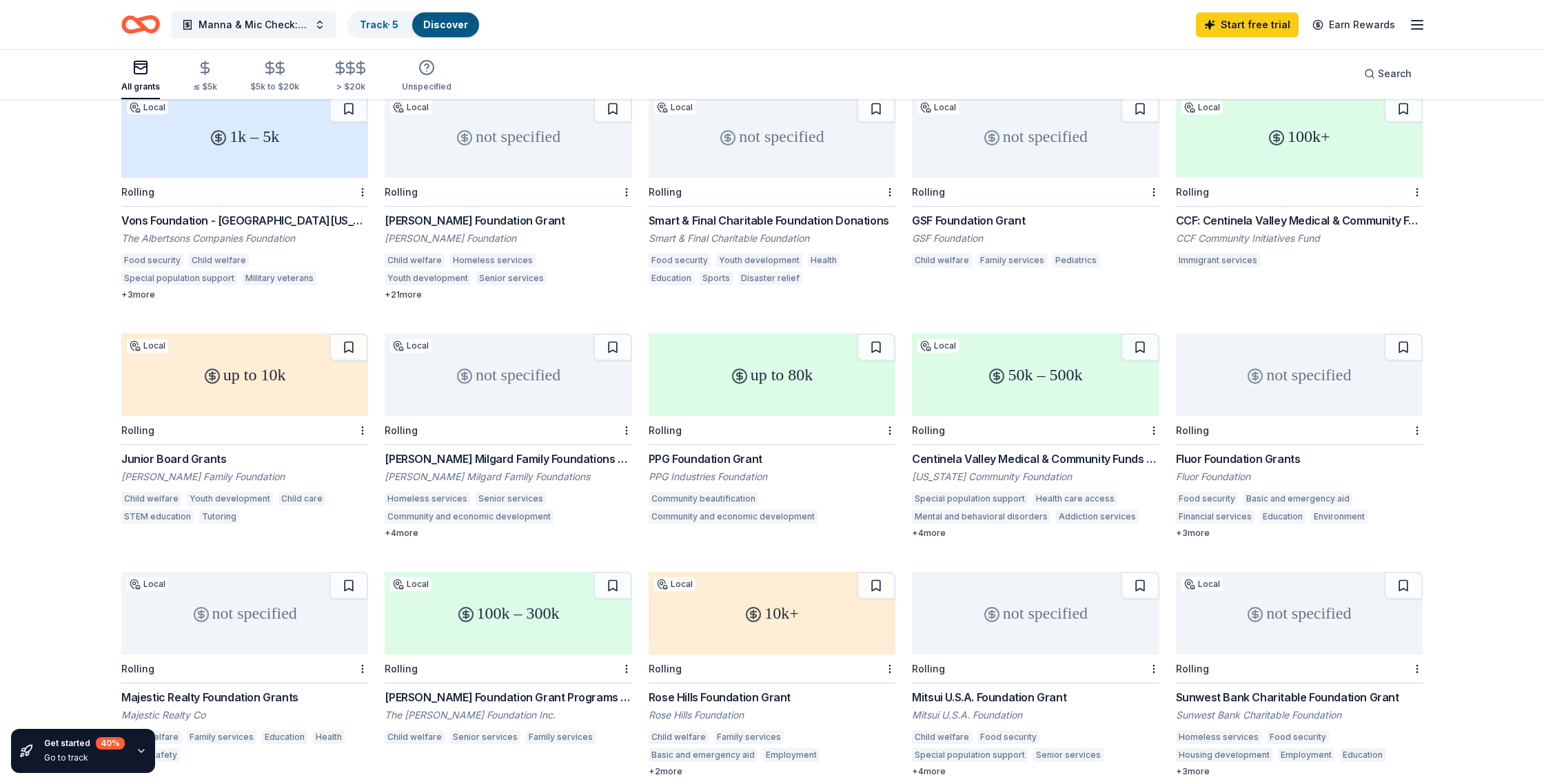
scroll to position [386, 0]
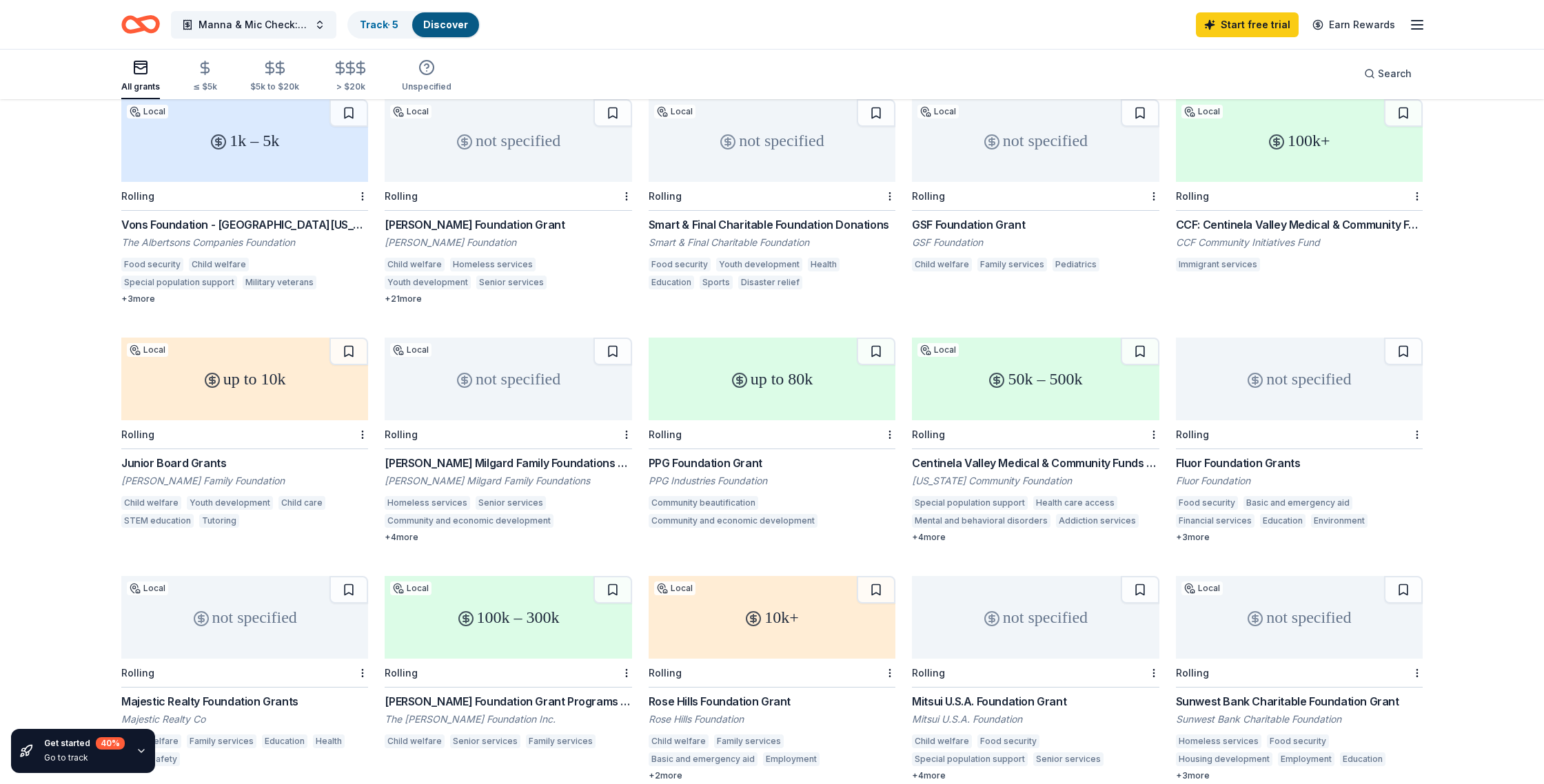
click at [1313, 394] on div "not specified" at bounding box center [1299, 378] width 246 height 82
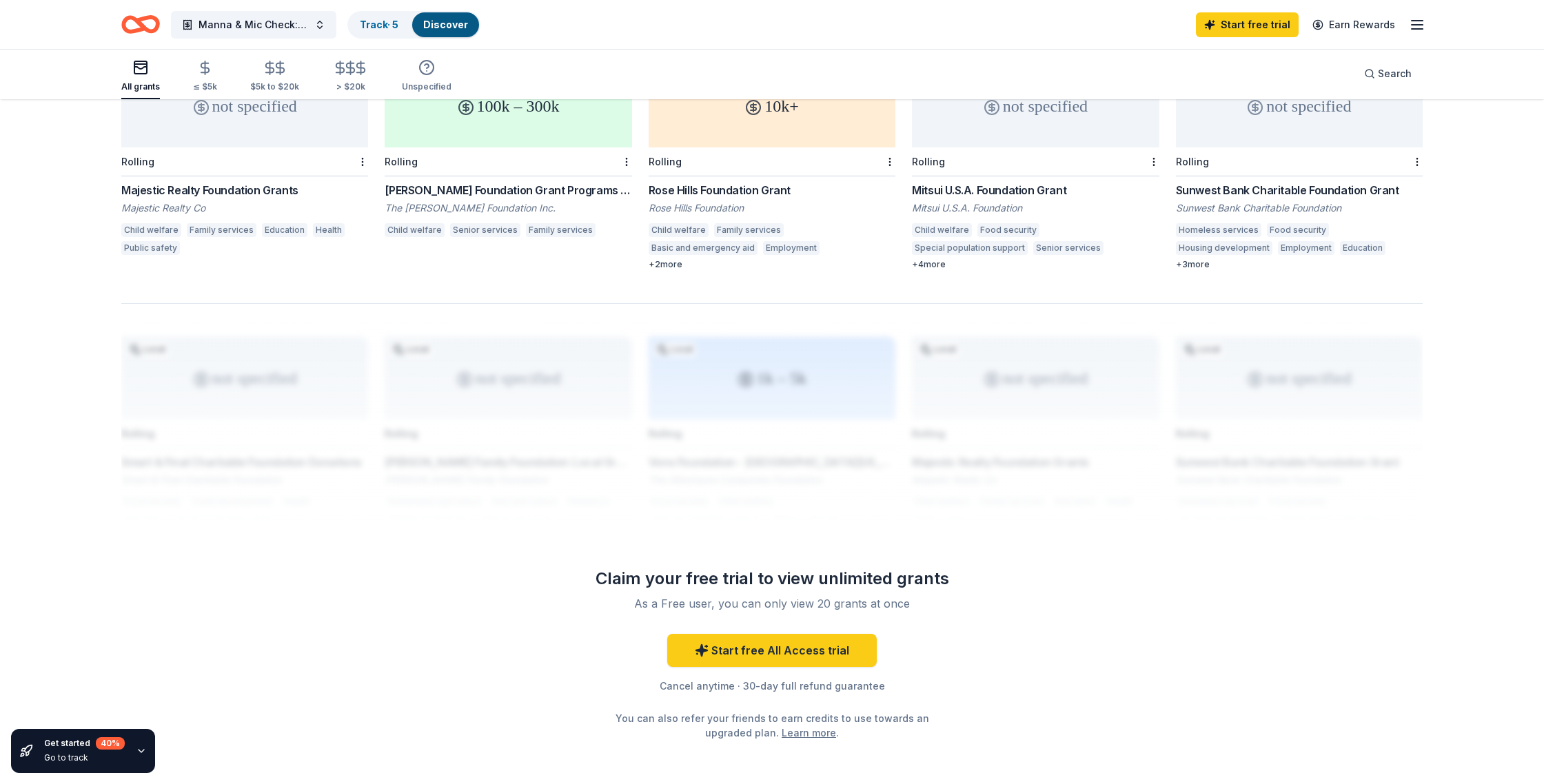
scroll to position [904, 0]
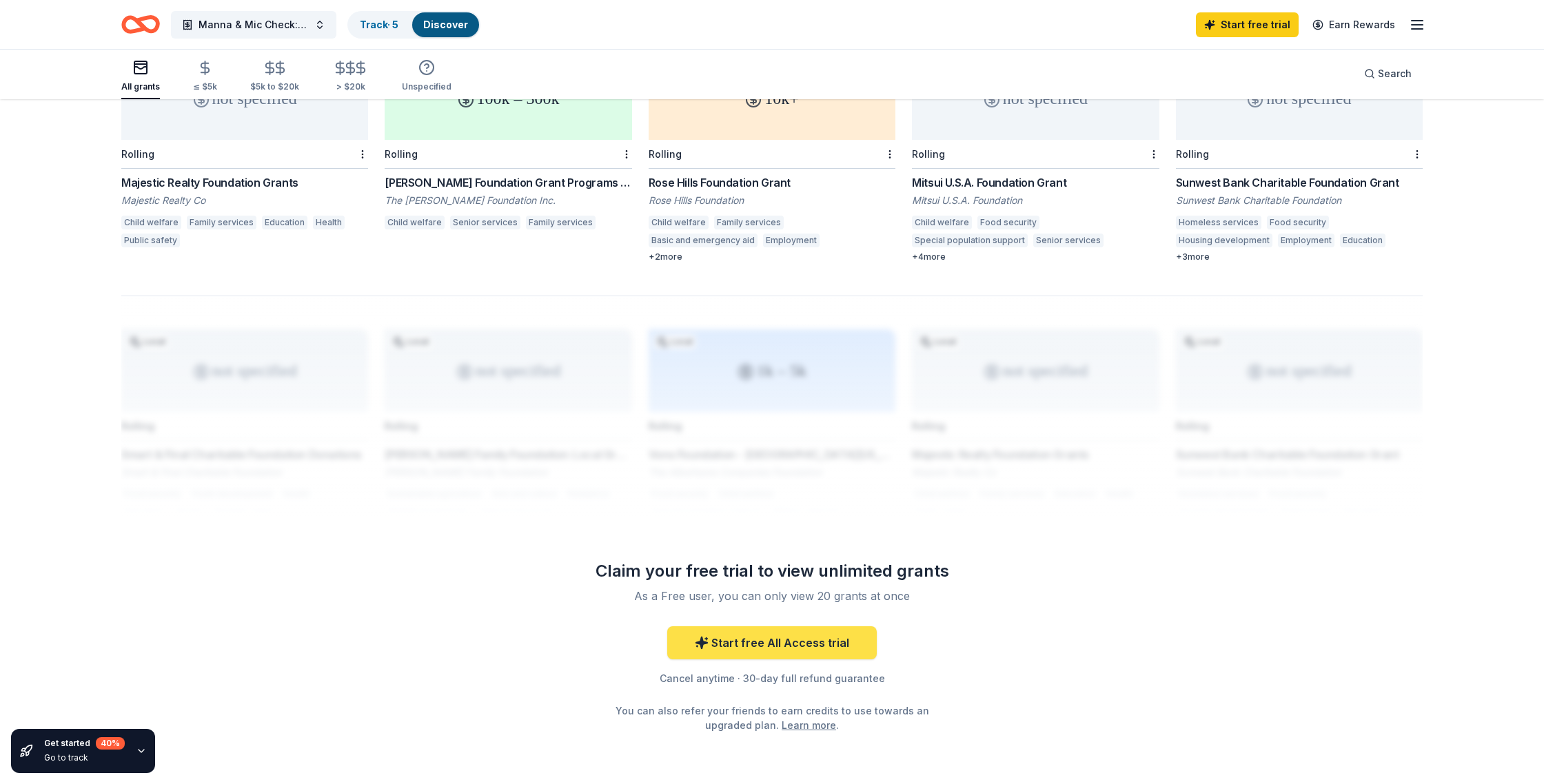
click at [793, 626] on link "Start free All Access trial" at bounding box center [772, 643] width 209 height 33
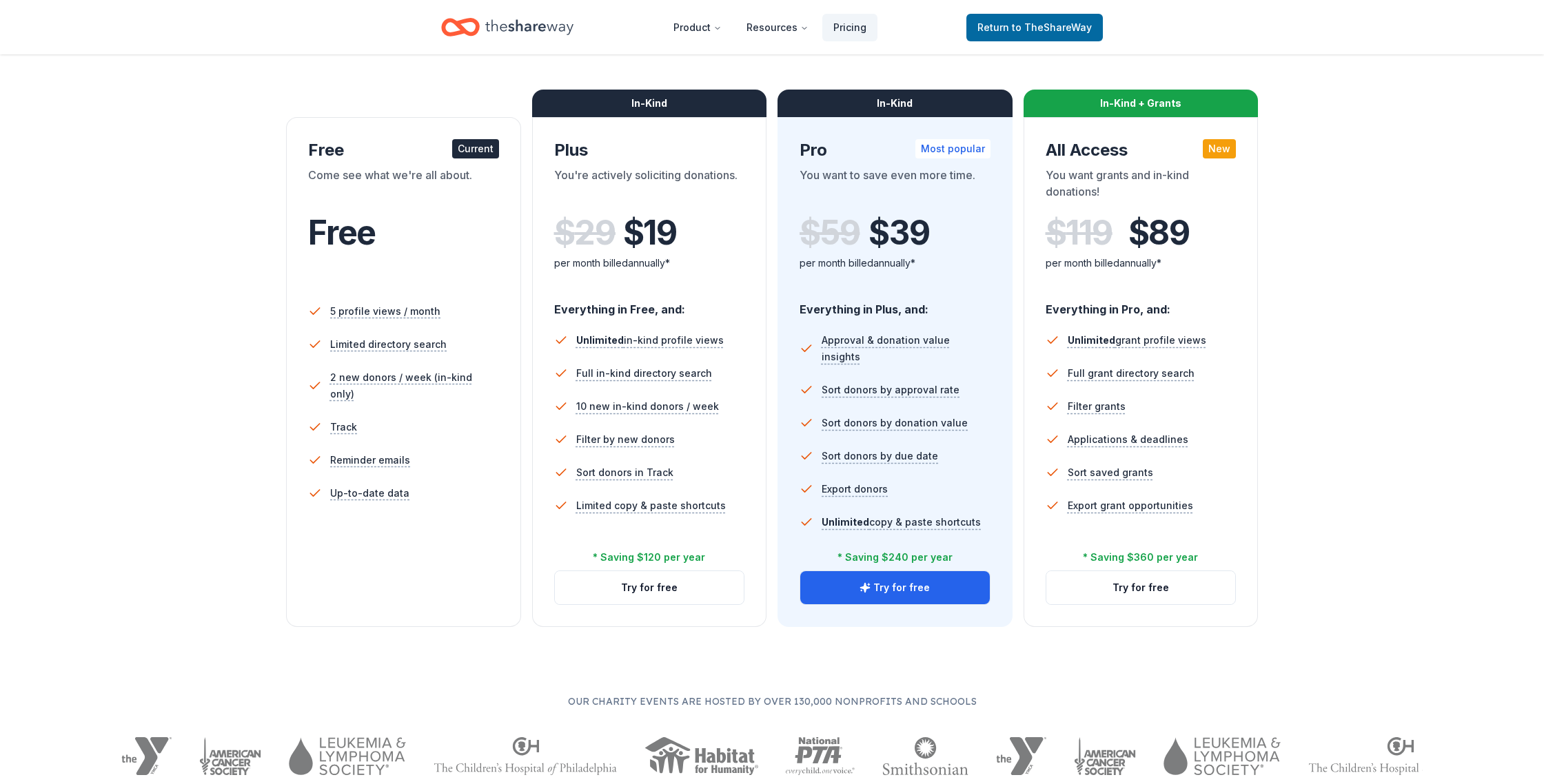
scroll to position [189, 0]
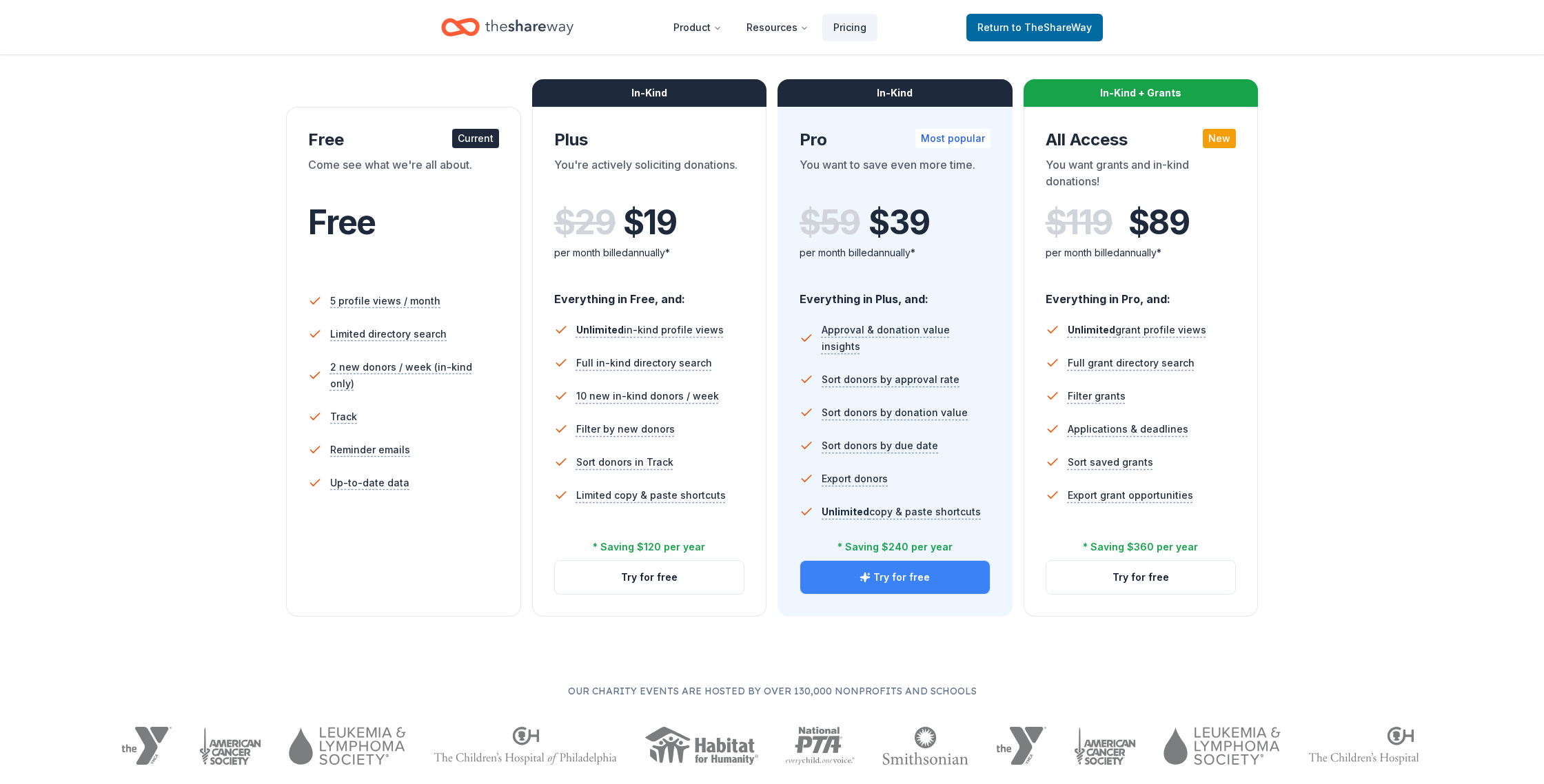
click at [903, 585] on button "Try for free" at bounding box center [895, 577] width 190 height 33
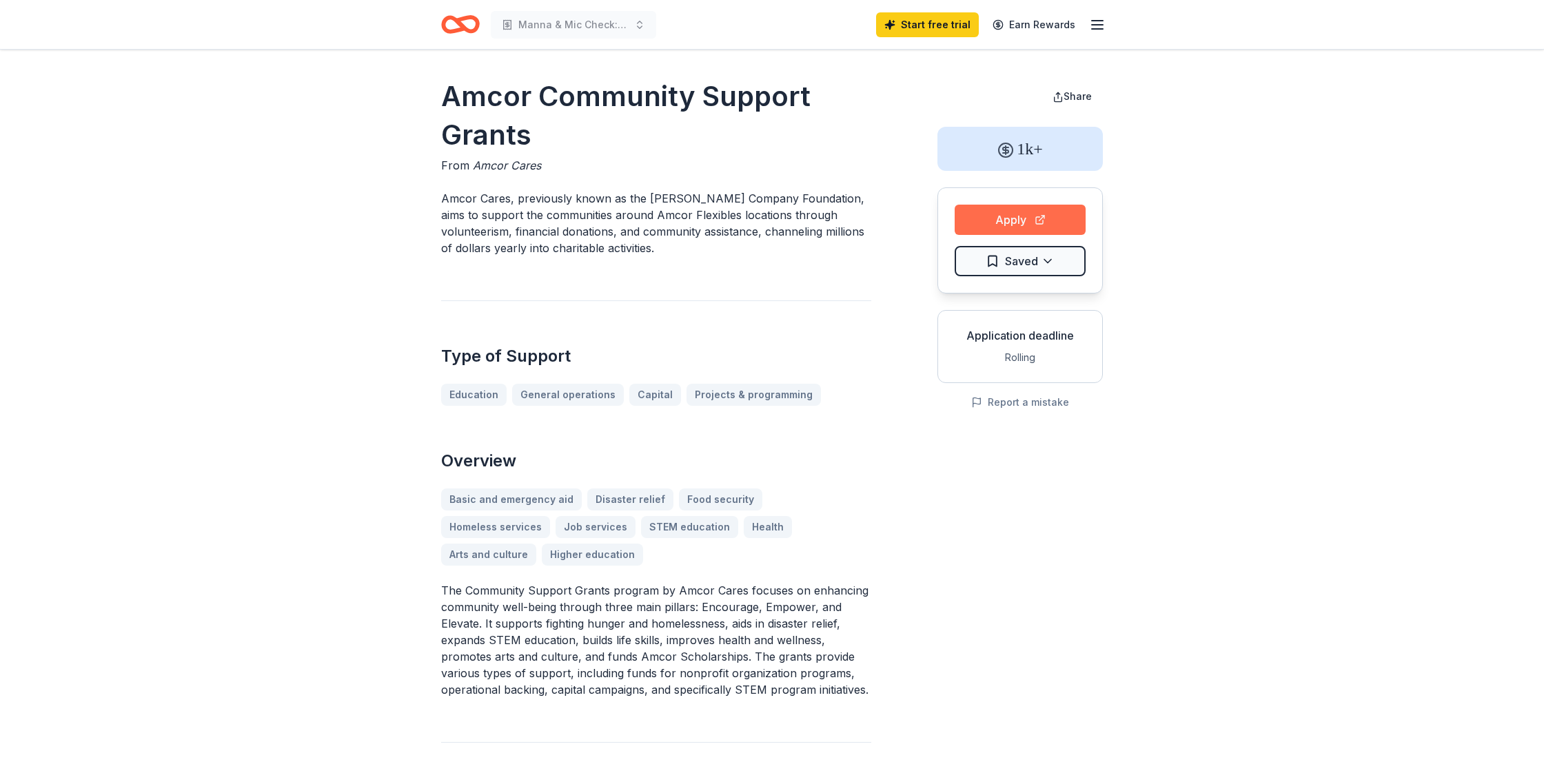
click at [1006, 223] on button "Apply" at bounding box center [1020, 220] width 131 height 30
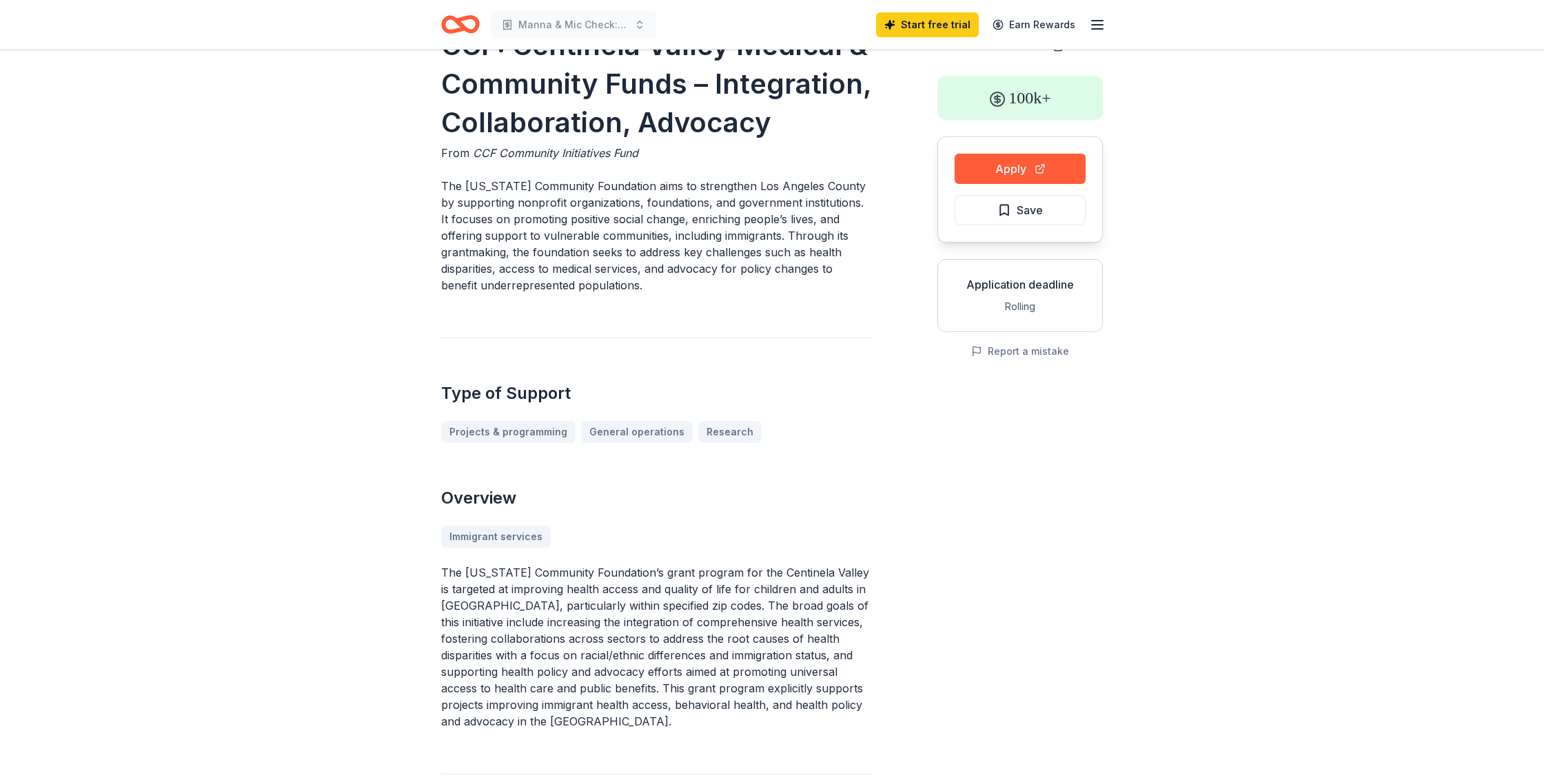
scroll to position [52, 0]
click at [1006, 168] on button "Apply" at bounding box center [1020, 168] width 131 height 30
click at [971, 166] on button "Apply" at bounding box center [1020, 168] width 131 height 30
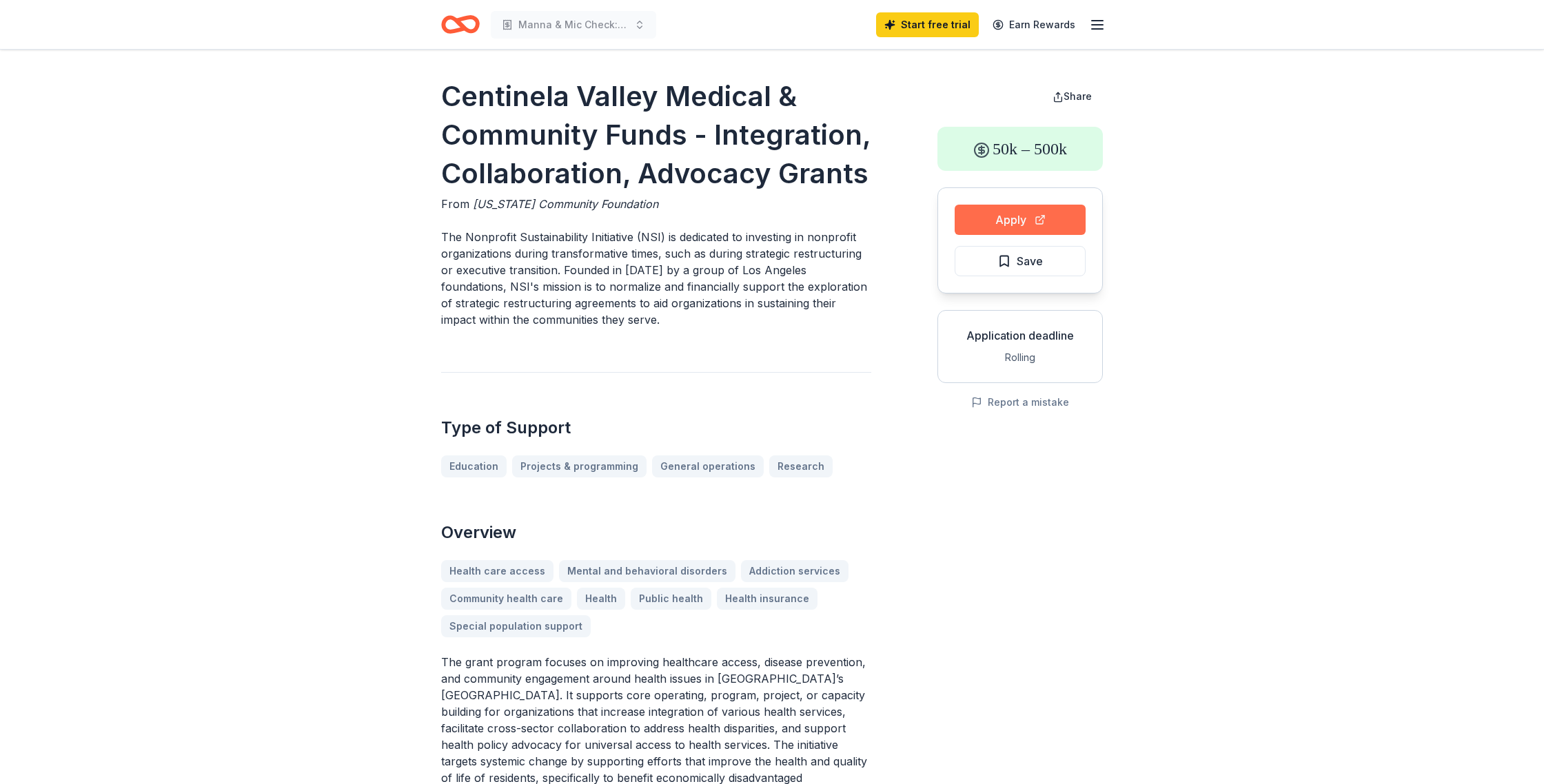
click at [1013, 217] on button "Apply" at bounding box center [1020, 220] width 131 height 30
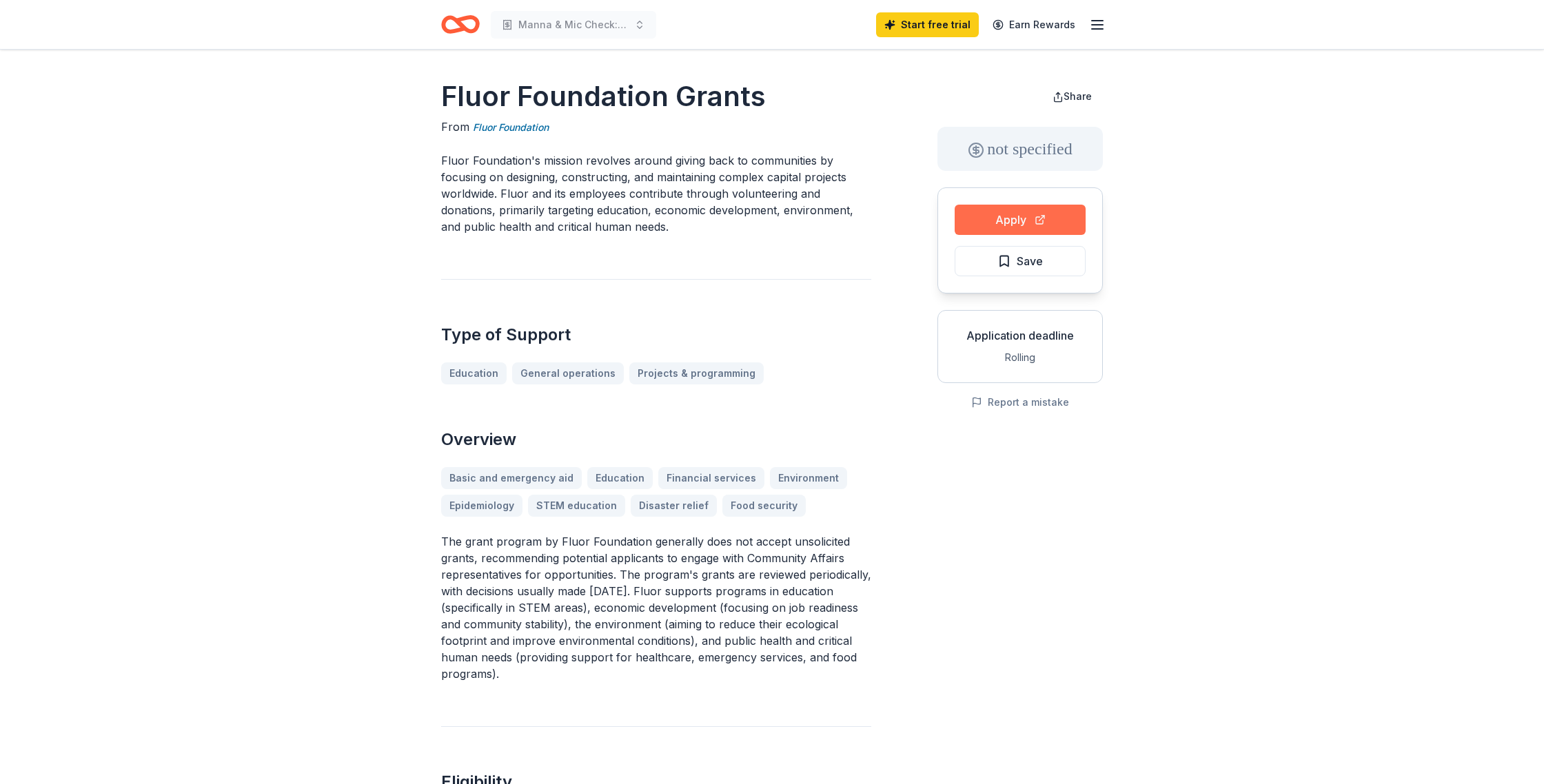
click at [1023, 217] on button "Apply" at bounding box center [1020, 220] width 131 height 30
